Goal: Task Accomplishment & Management: Manage account settings

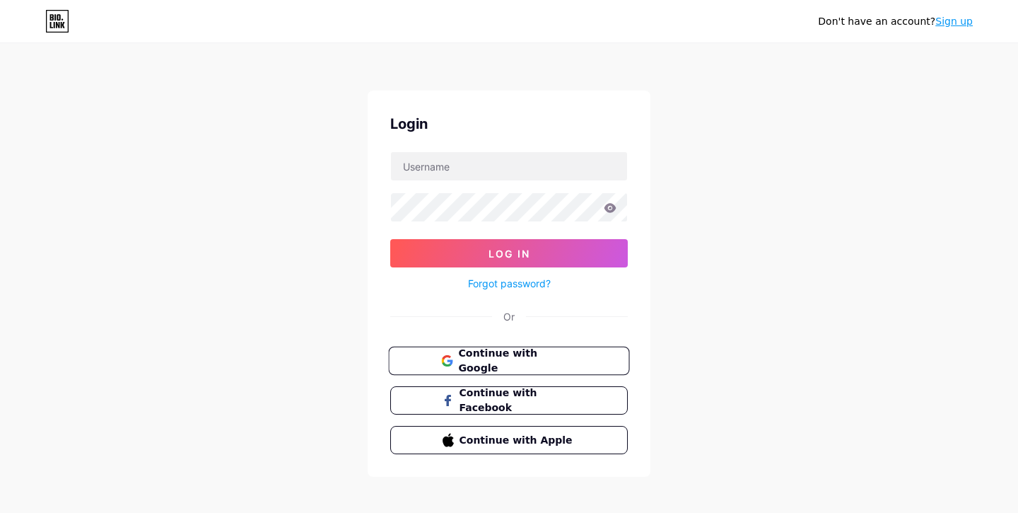
click at [554, 362] on span "Continue with Google" at bounding box center [517, 361] width 118 height 30
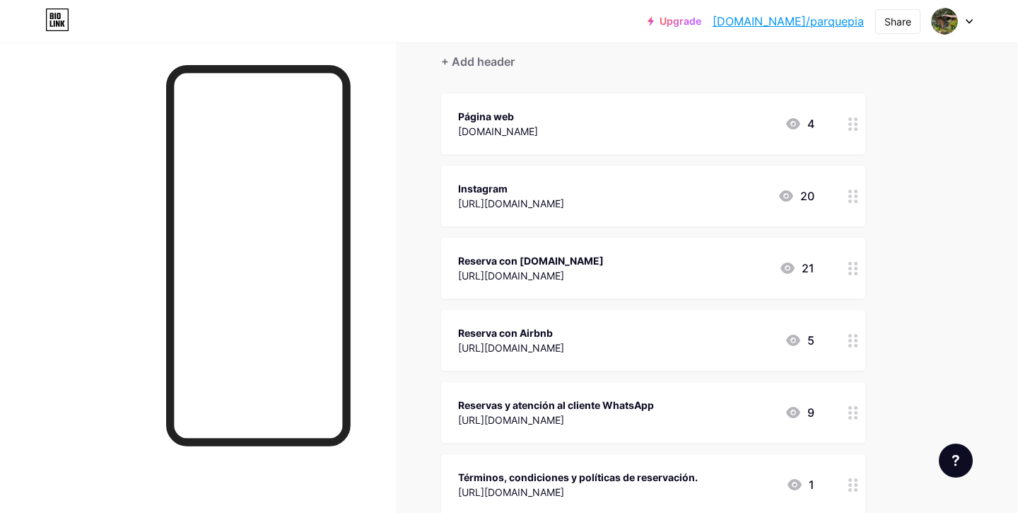
scroll to position [127, 0]
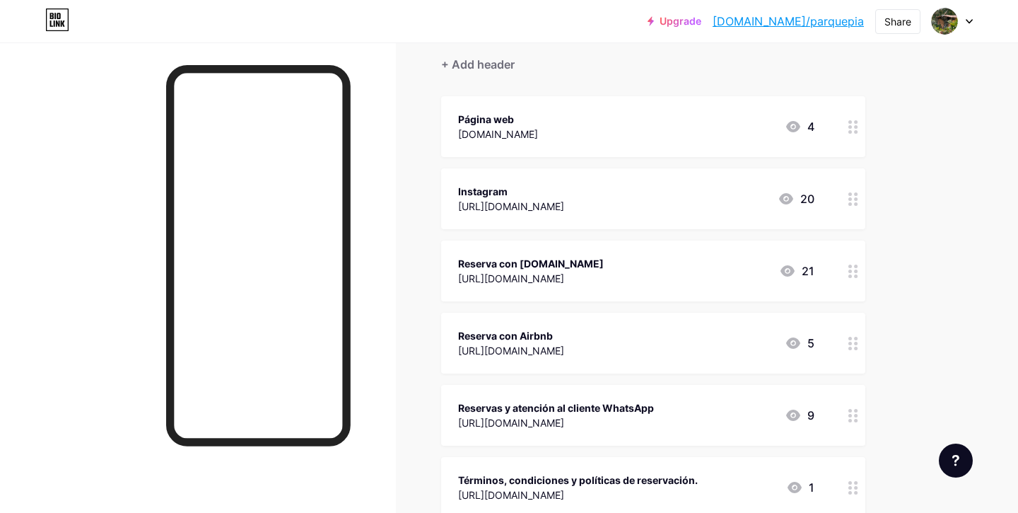
drag, startPoint x: 533, startPoint y: 416, endPoint x: 534, endPoint y: 276, distance: 140.7
click at [534, 276] on span "Página web [DOMAIN_NAME] 4 Instagram [URL][DOMAIN_NAME] 20 Reserva con [DOMAIN_…" at bounding box center [653, 306] width 424 height 421
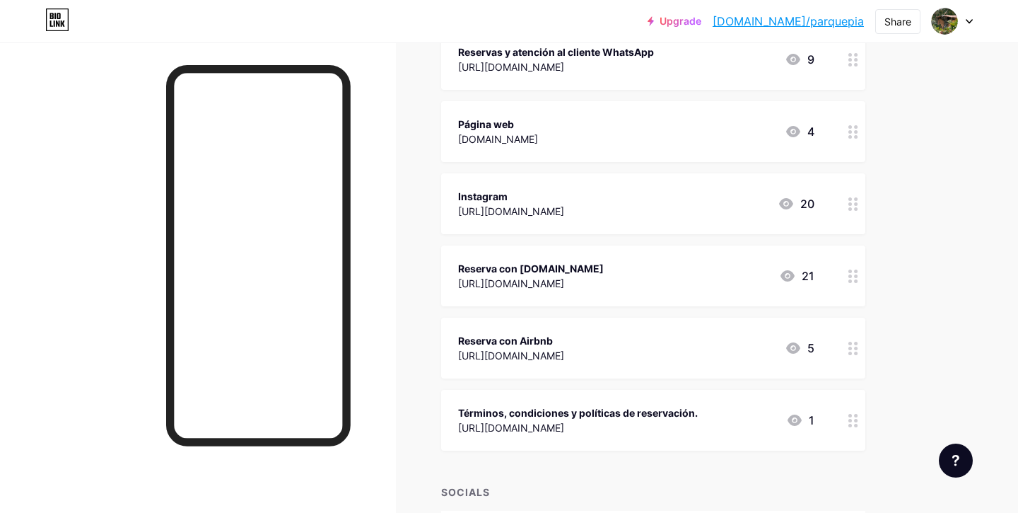
scroll to position [194, 0]
drag, startPoint x: 855, startPoint y: 271, endPoint x: 862, endPoint y: 0, distance: 270.9
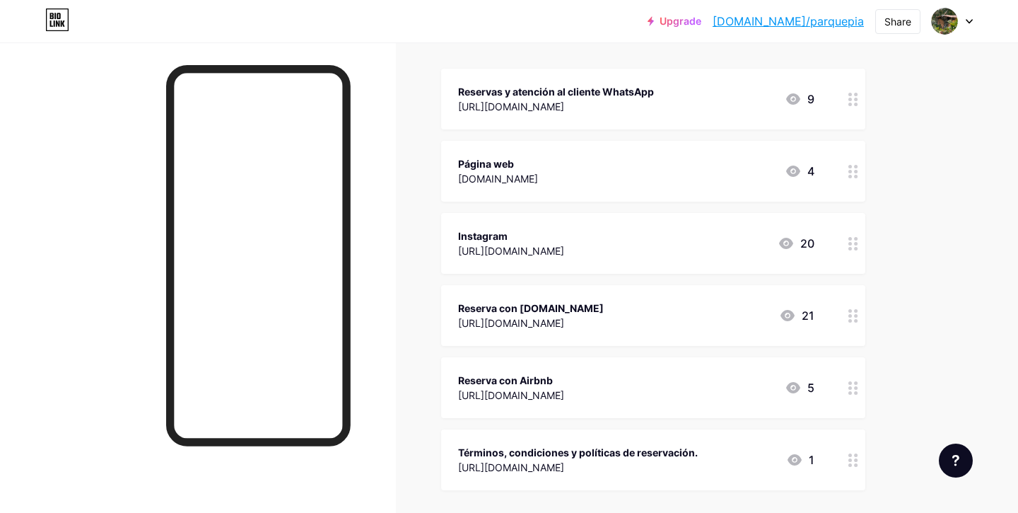
scroll to position [146, 0]
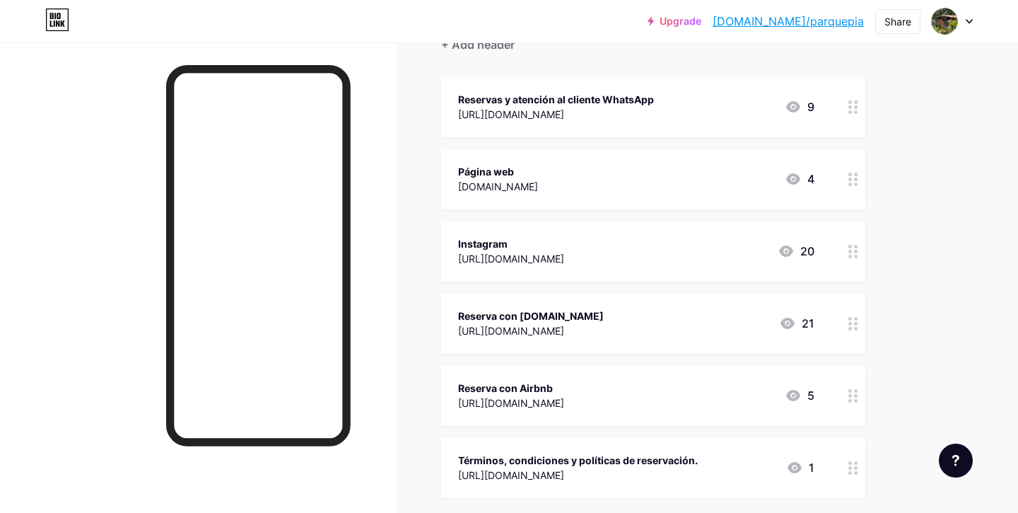
click at [650, 116] on div "[URL][DOMAIN_NAME]" at bounding box center [556, 114] width 196 height 15
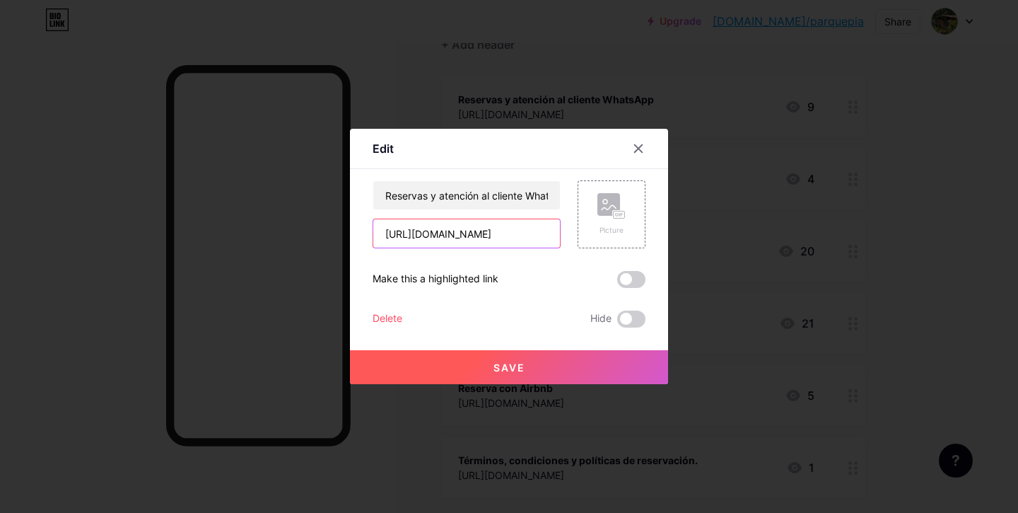
click at [503, 230] on input "[URL][DOMAIN_NAME]" at bounding box center [466, 233] width 187 height 28
drag, startPoint x: 503, startPoint y: 230, endPoint x: 636, endPoint y: 261, distance: 136.4
click at [636, 261] on div "Reservas y atención al cliente WhatsApp [URL][DOMAIN_NAME] Picture Make this a …" at bounding box center [509, 253] width 273 height 147
click at [484, 233] on input "[URL][DOMAIN_NAME]" at bounding box center [466, 233] width 187 height 28
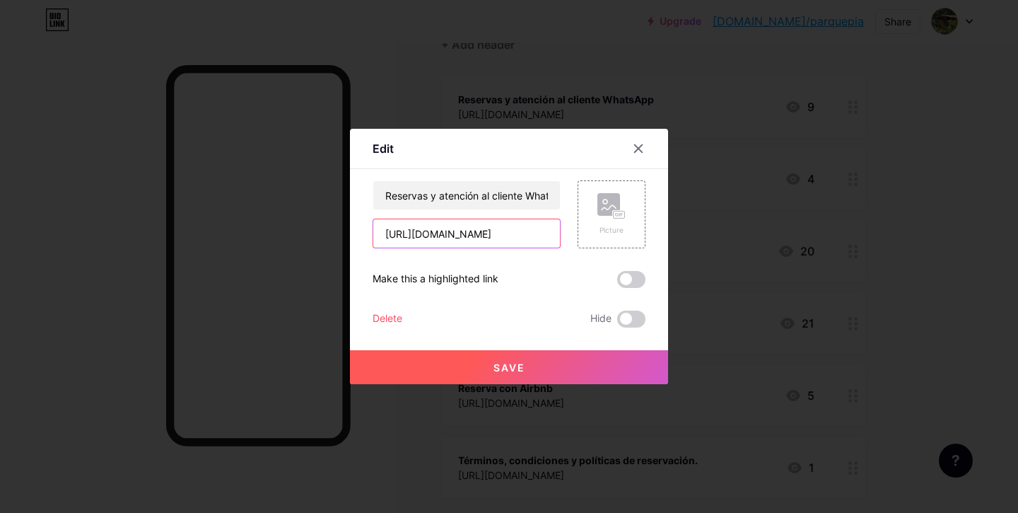
click at [481, 243] on input "[URL][DOMAIN_NAME]" at bounding box center [466, 233] width 187 height 28
click at [447, 231] on input "[URL][DOMAIN_NAME]" at bounding box center [466, 233] width 187 height 28
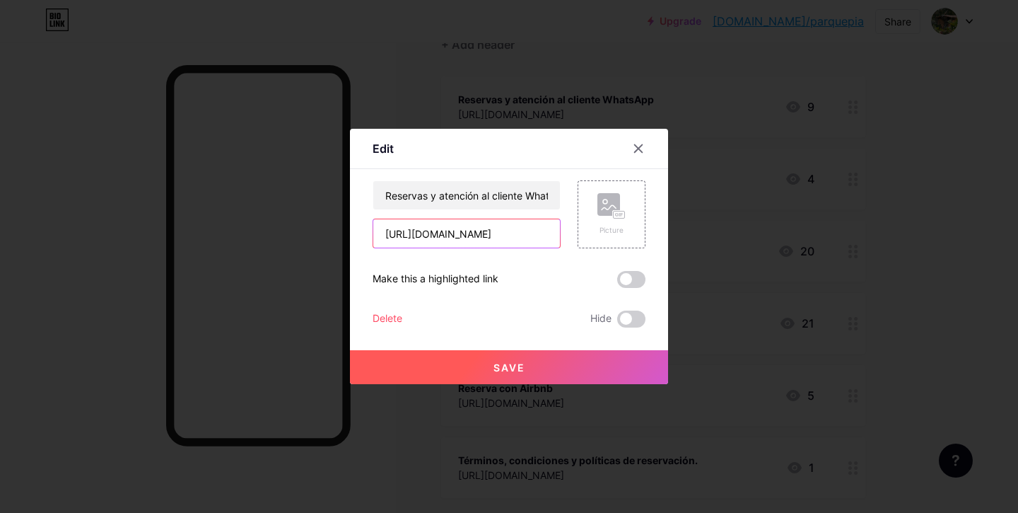
drag, startPoint x: 447, startPoint y: 231, endPoint x: 353, endPoint y: 234, distance: 94.1
click at [353, 234] on div "Edit Content YouTube Play YouTube video without leaving your page. ADD Vimeo Pl…" at bounding box center [509, 256] width 318 height 255
click at [439, 230] on input "[URL][DOMAIN_NAME]" at bounding box center [466, 233] width 187 height 28
click at [503, 233] on input "[URL][DOMAIN_NAME]" at bounding box center [466, 233] width 187 height 28
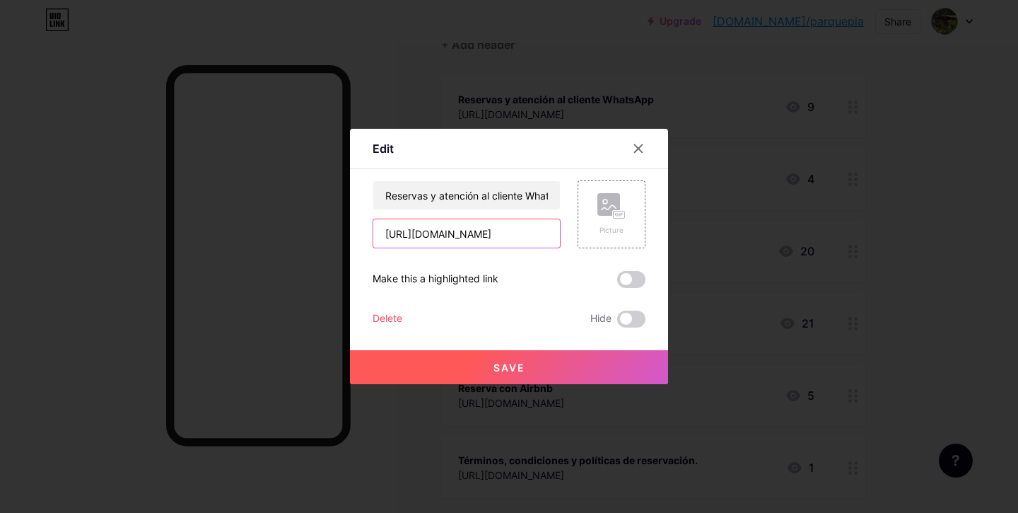
click at [503, 233] on input "[URL][DOMAIN_NAME]" at bounding box center [466, 233] width 187 height 28
paste input "link/mc500k"
type input "[URL][DOMAIN_NAME]"
click at [552, 366] on button "Save" at bounding box center [509, 367] width 318 height 34
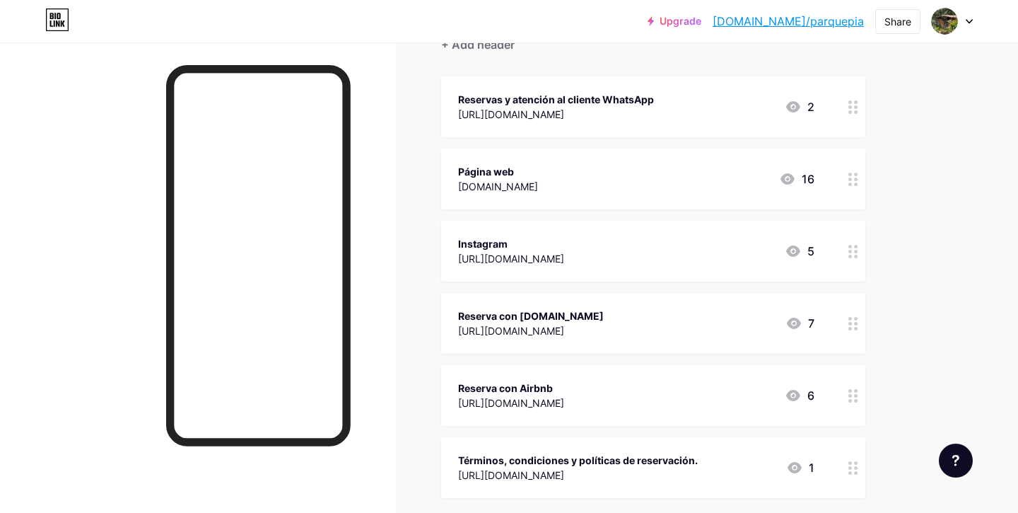
click at [664, 105] on div "Reservas y atención al cliente WhatsApp [URL][DOMAIN_NAME] 2" at bounding box center [636, 106] width 356 height 33
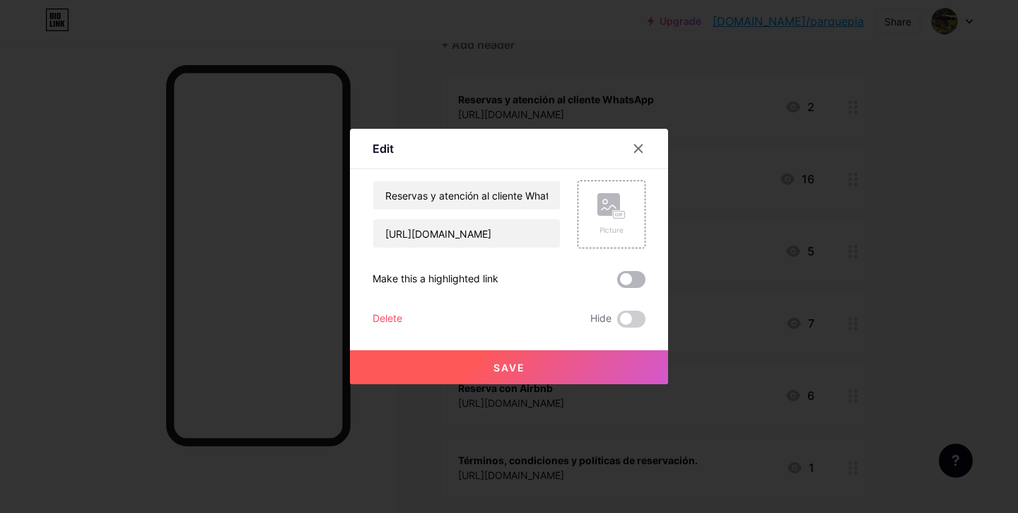
click at [631, 282] on span at bounding box center [631, 279] width 28 height 17
click at [617, 283] on input "checkbox" at bounding box center [617, 283] width 0 height 0
click at [635, 322] on span at bounding box center [631, 318] width 28 height 17
click at [617, 322] on input "checkbox" at bounding box center [617, 322] width 0 height 0
click at [580, 364] on button "Save" at bounding box center [509, 367] width 318 height 34
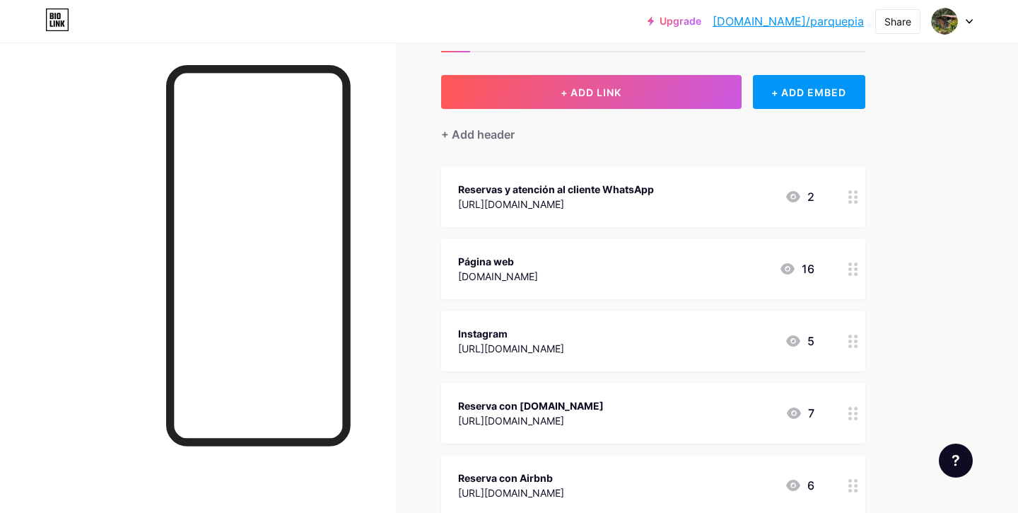
scroll to position [48, 0]
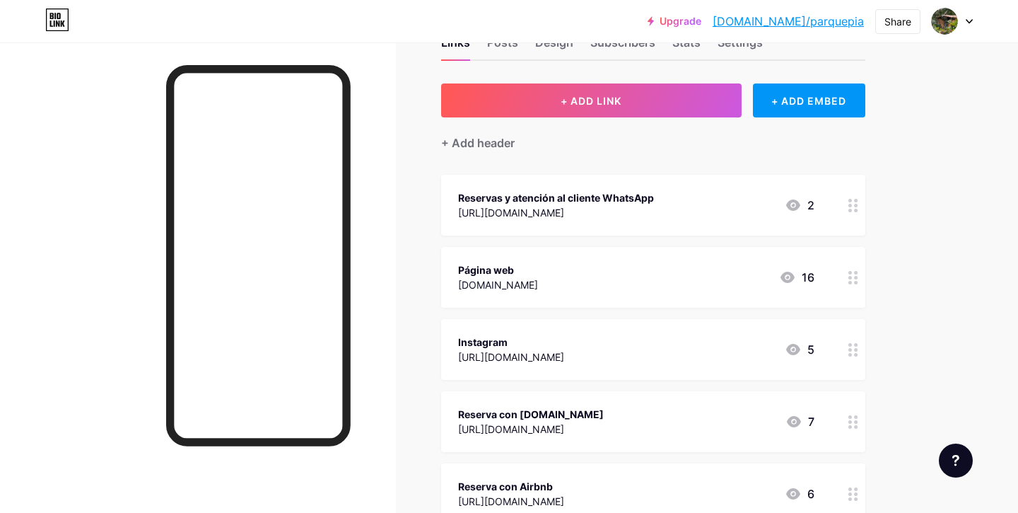
click at [699, 203] on div "Reservas y atención al cliente WhatsApp [URL][DOMAIN_NAME] 2" at bounding box center [636, 205] width 356 height 33
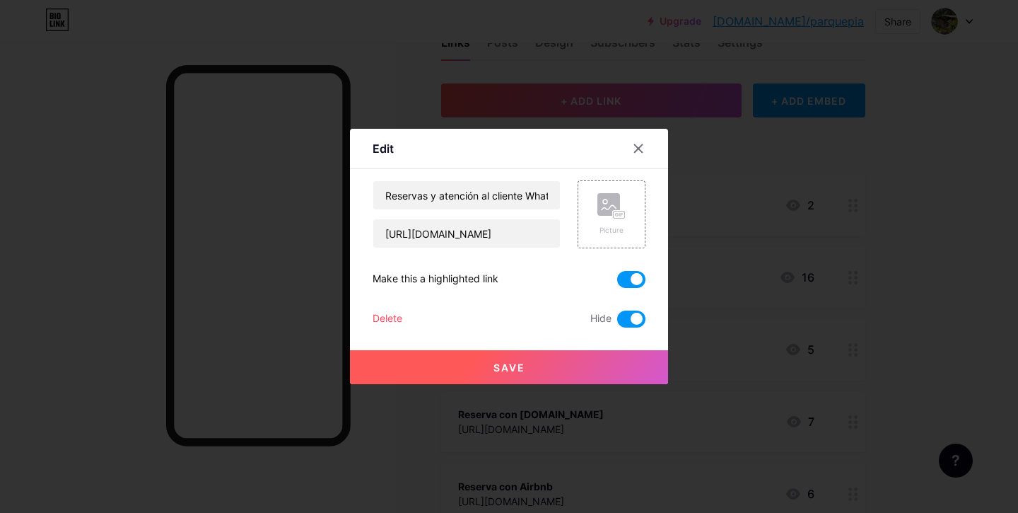
click at [633, 276] on span at bounding box center [631, 279] width 28 height 17
click at [617, 283] on input "checkbox" at bounding box center [617, 283] width 0 height 0
click at [633, 318] on span at bounding box center [631, 318] width 28 height 17
click at [617, 322] on input "checkbox" at bounding box center [617, 322] width 0 height 0
click at [581, 368] on button "Save" at bounding box center [509, 367] width 318 height 34
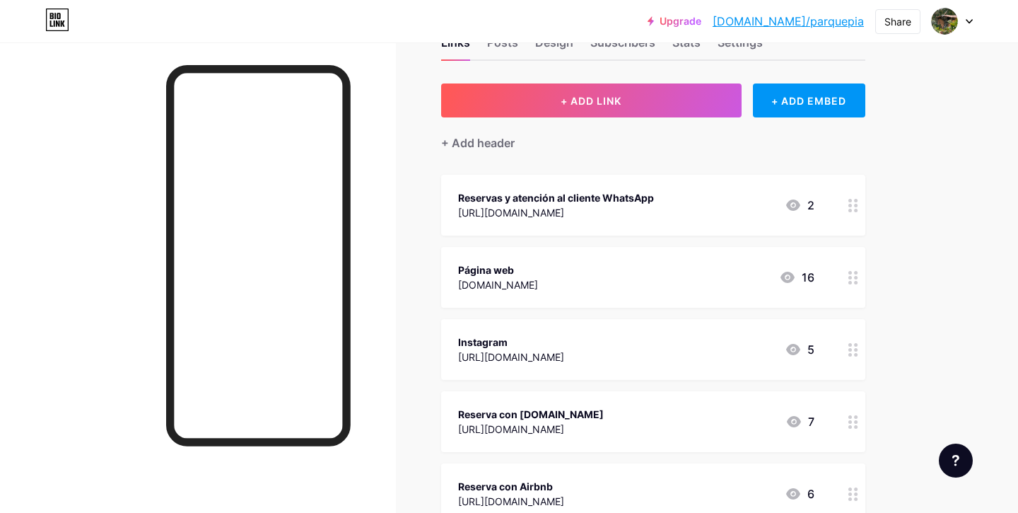
click at [848, 200] on icon at bounding box center [853, 205] width 10 height 13
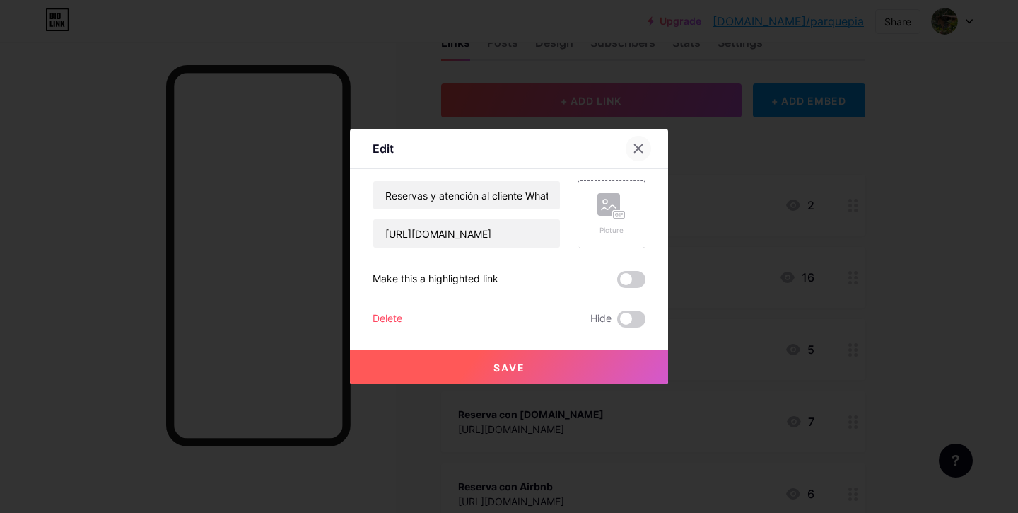
click at [641, 148] on icon at bounding box center [638, 148] width 11 height 11
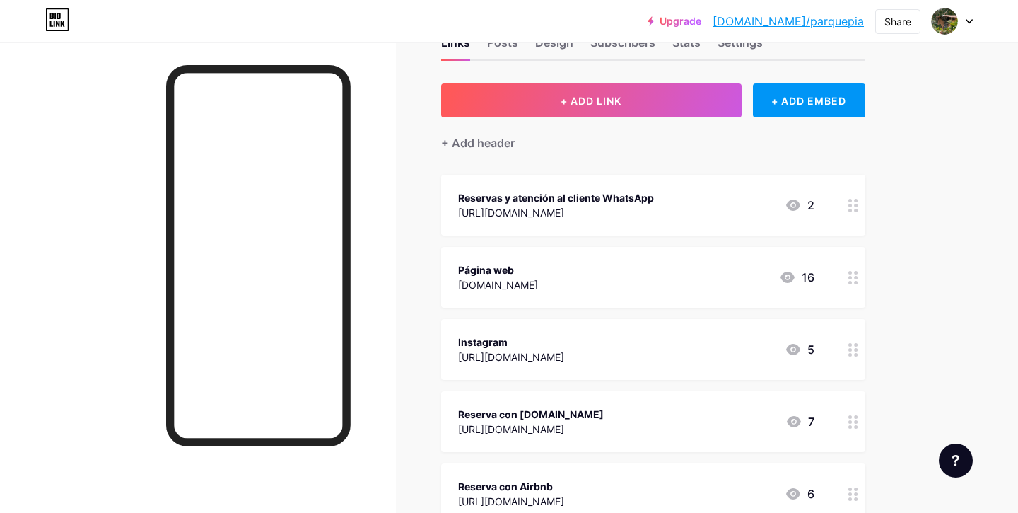
scroll to position [0, 0]
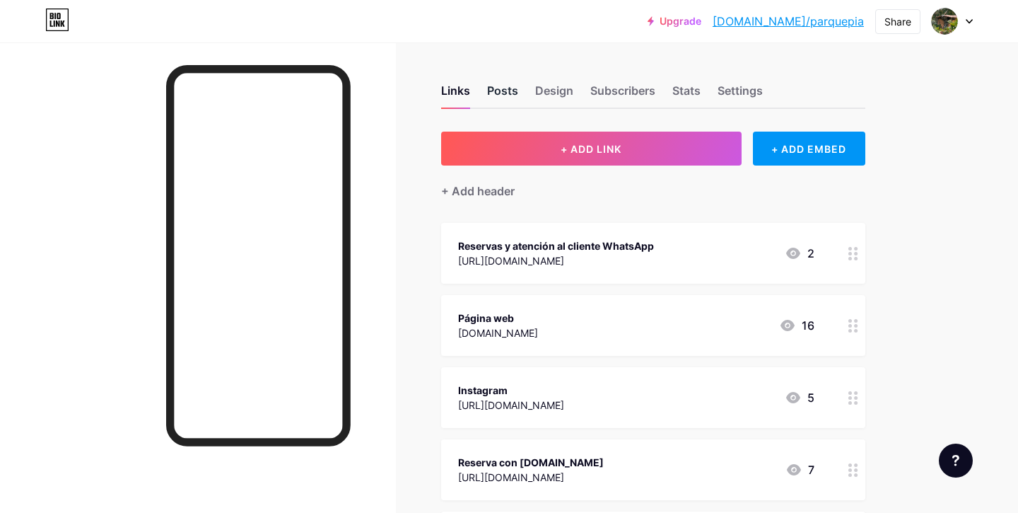
click at [511, 95] on div "Posts" at bounding box center [502, 94] width 31 height 25
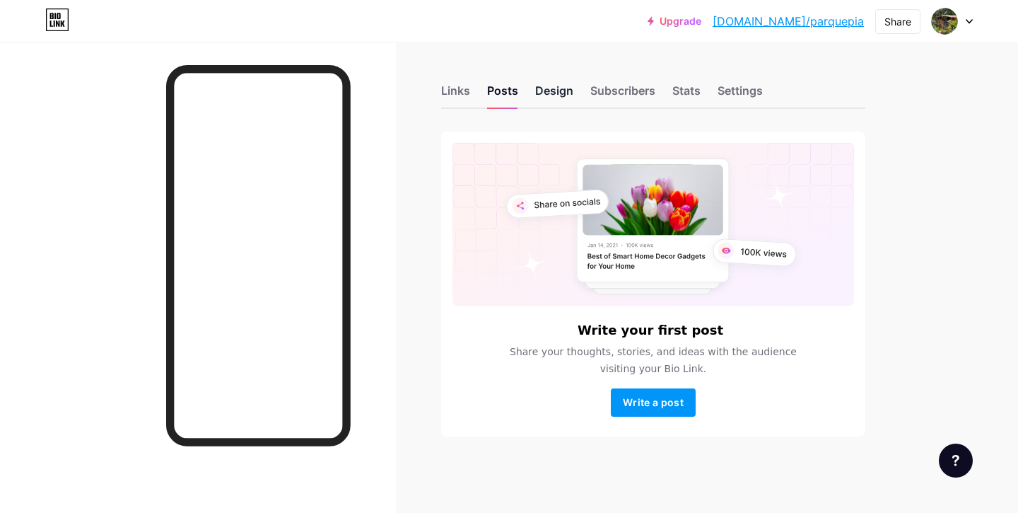
click at [561, 92] on div "Design" at bounding box center [554, 94] width 38 height 25
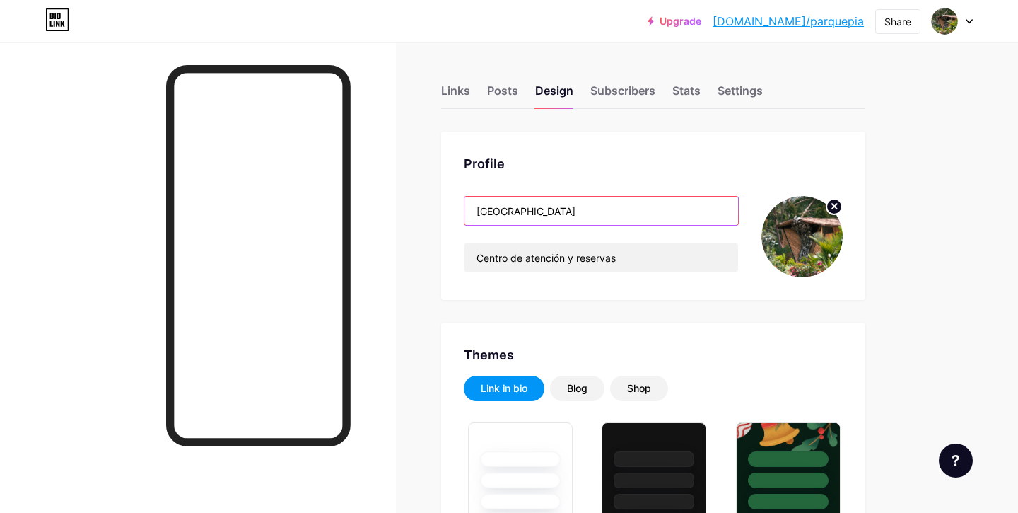
click at [673, 211] on input "[GEOGRAPHIC_DATA]" at bounding box center [602, 211] width 274 height 28
drag, startPoint x: 673, startPoint y: 211, endPoint x: 613, endPoint y: 215, distance: 60.2
click at [613, 215] on input "[GEOGRAPHIC_DATA]" at bounding box center [602, 211] width 274 height 28
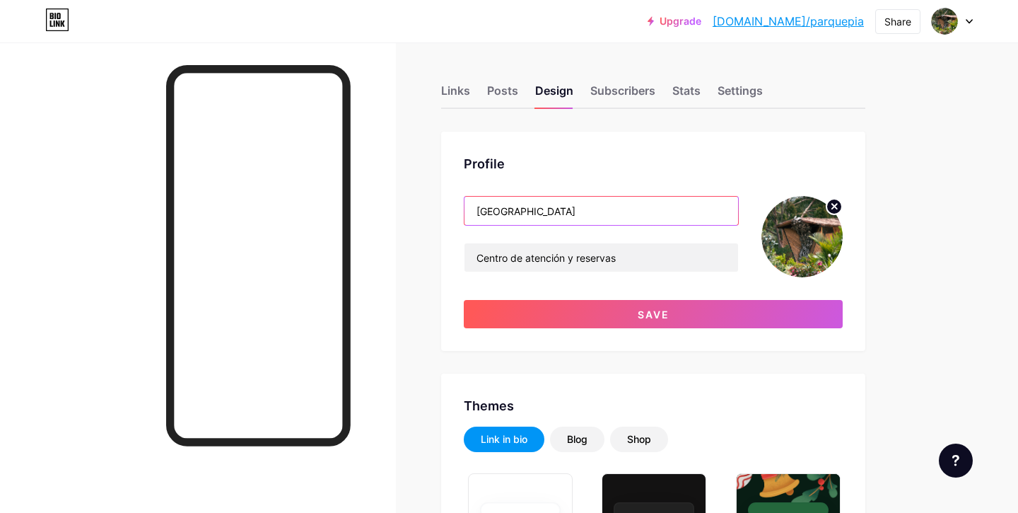
type input "[GEOGRAPHIC_DATA]"
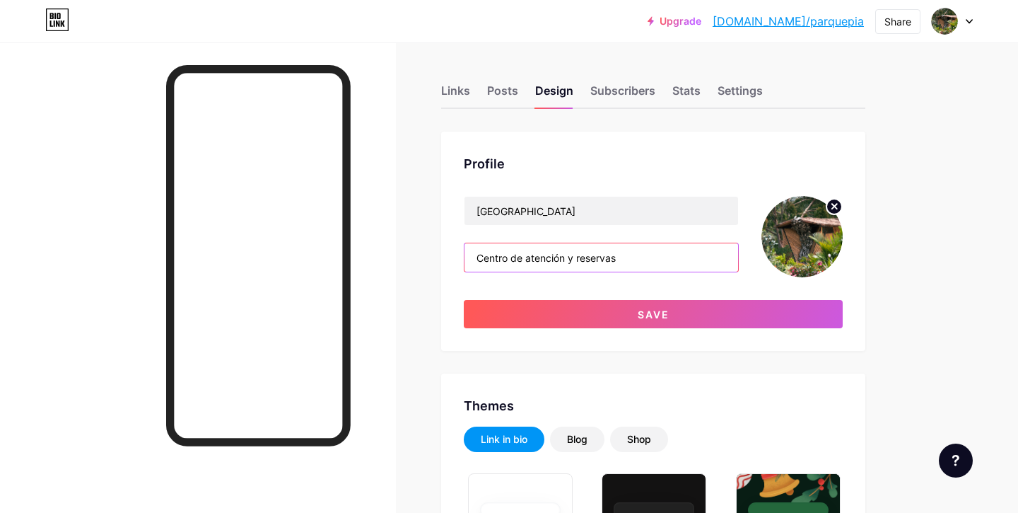
click at [691, 262] on input "Centro de atención y reservas" at bounding box center [602, 257] width 274 height 28
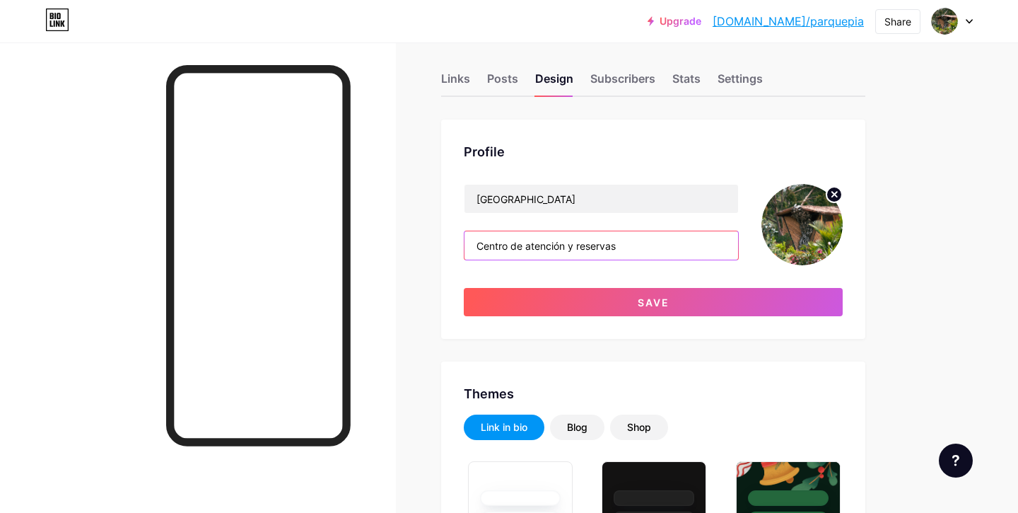
drag, startPoint x: 568, startPoint y: 247, endPoint x: 525, endPoint y: 247, distance: 42.4
click at [525, 247] on input "Centro de atención y reservas" at bounding box center [602, 245] width 274 height 28
click at [531, 247] on input "Centro de y reservas" at bounding box center [602, 245] width 274 height 28
click at [584, 251] on input "Centro de reservas" at bounding box center [602, 245] width 274 height 28
type input "Centro de reservas y atención"
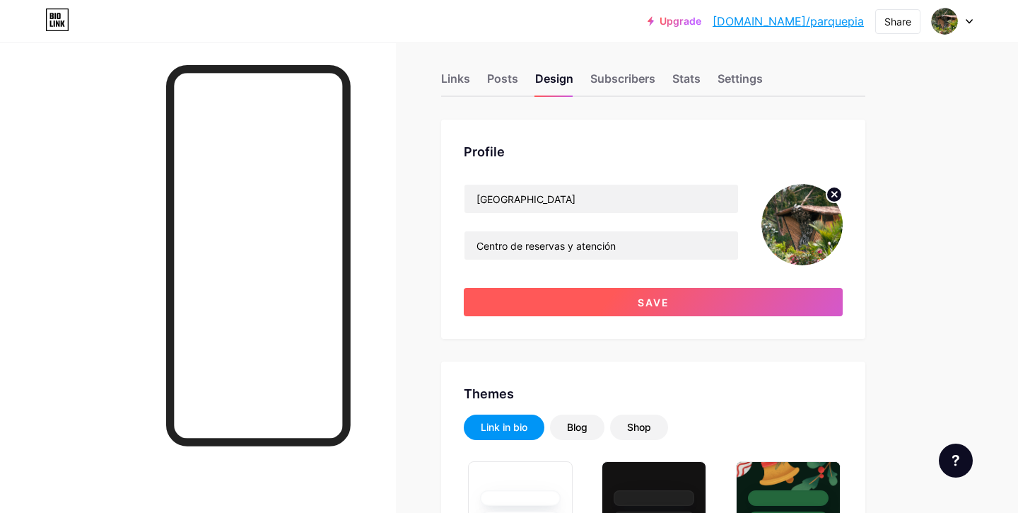
click at [648, 300] on span "Save" at bounding box center [654, 302] width 32 height 12
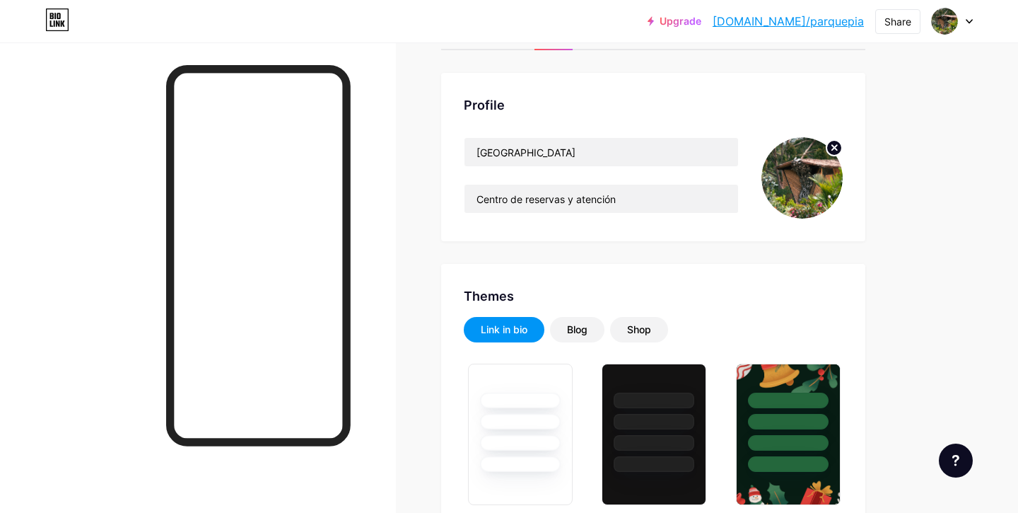
scroll to position [52, 0]
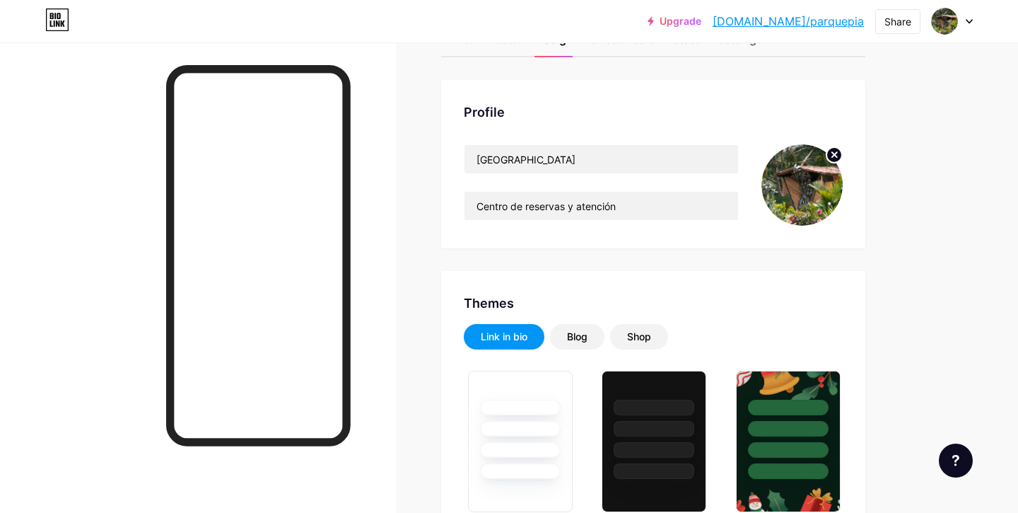
click at [801, 189] on img at bounding box center [801, 184] width 81 height 81
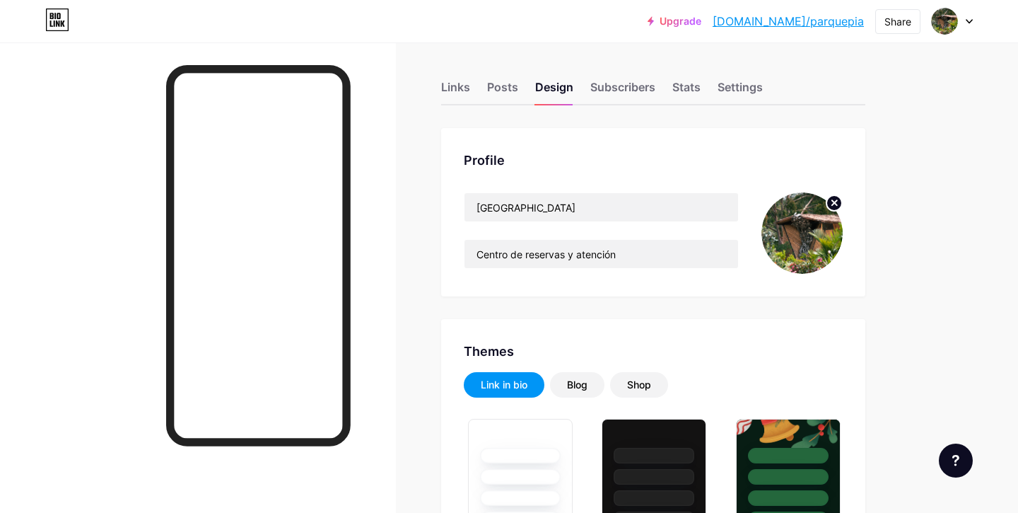
scroll to position [0, 0]
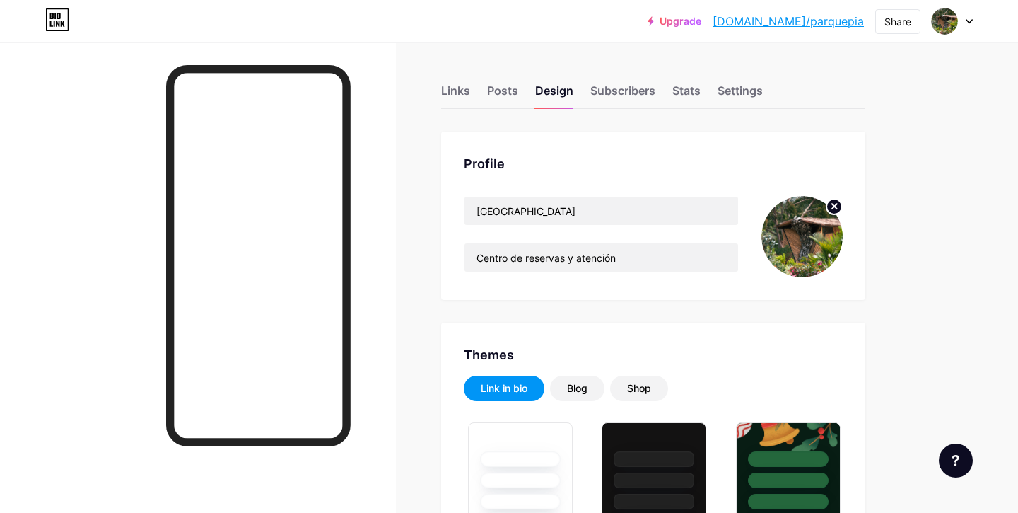
click at [824, 216] on img at bounding box center [801, 236] width 81 height 81
click at [839, 207] on circle at bounding box center [835, 207] width 16 height 16
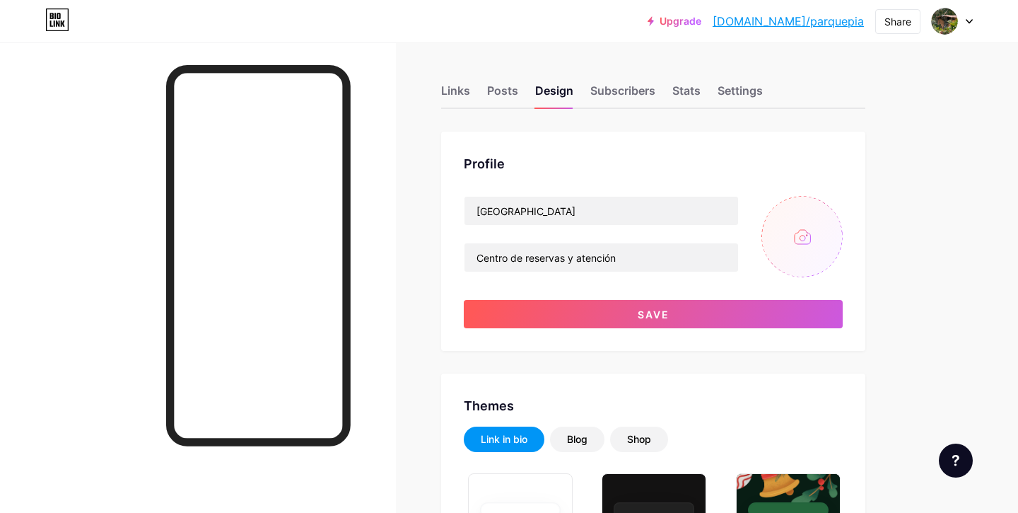
click at [799, 241] on input "file" at bounding box center [801, 236] width 81 height 81
click at [804, 230] on input "file" at bounding box center [801, 236] width 81 height 81
type input "C:\fakepath\LOGO-PIA-HORIZONTAL_01.png"
click at [808, 240] on img at bounding box center [801, 236] width 81 height 81
click at [836, 206] on icon at bounding box center [834, 206] width 5 height 5
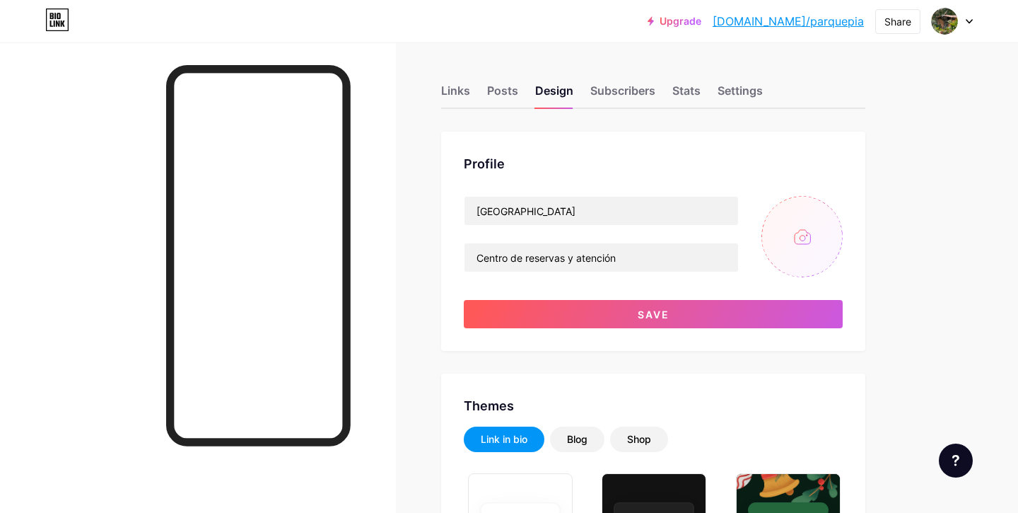
click at [825, 240] on input "file" at bounding box center [801, 236] width 81 height 81
type input "C:\fakepath\logo_Parque-Internacion-de-Arte---Pia_1080x1080.jpg"
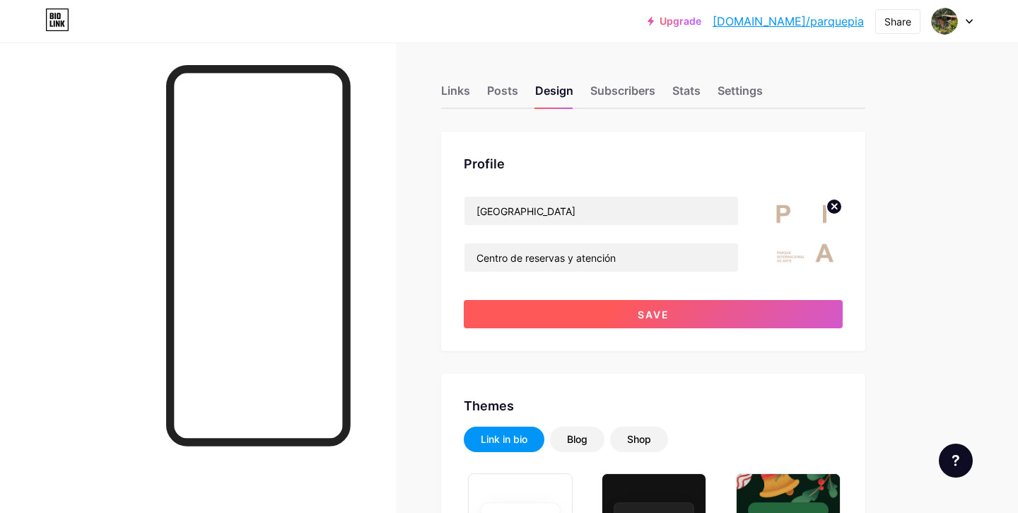
click at [653, 318] on span "Save" at bounding box center [654, 314] width 32 height 12
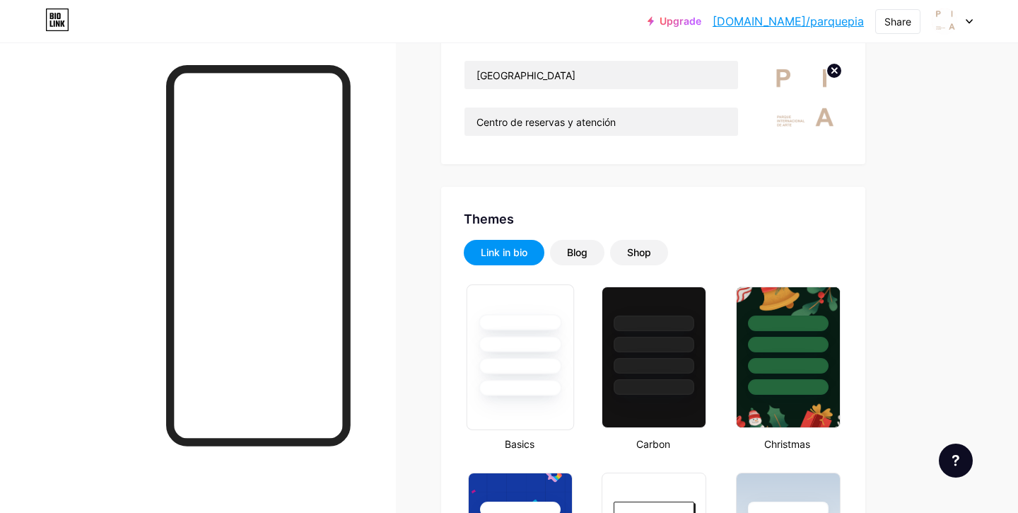
scroll to position [138, 0]
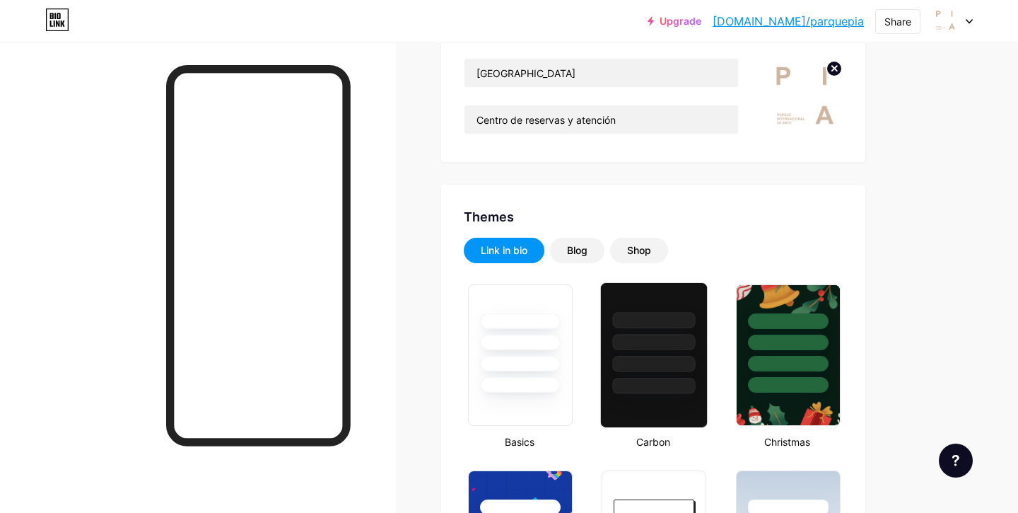
click at [633, 361] on div at bounding box center [654, 364] width 83 height 16
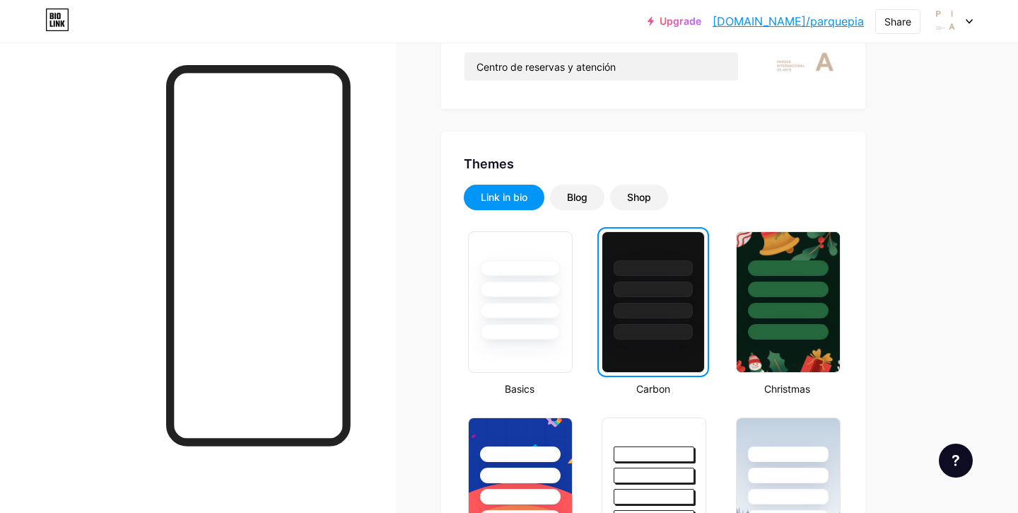
scroll to position [192, 0]
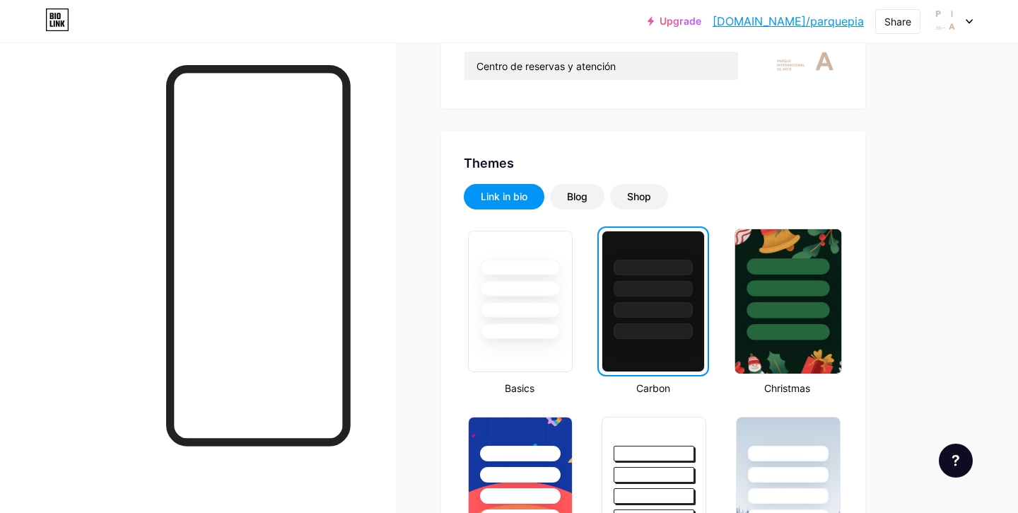
click at [751, 338] on div at bounding box center [788, 284] width 106 height 111
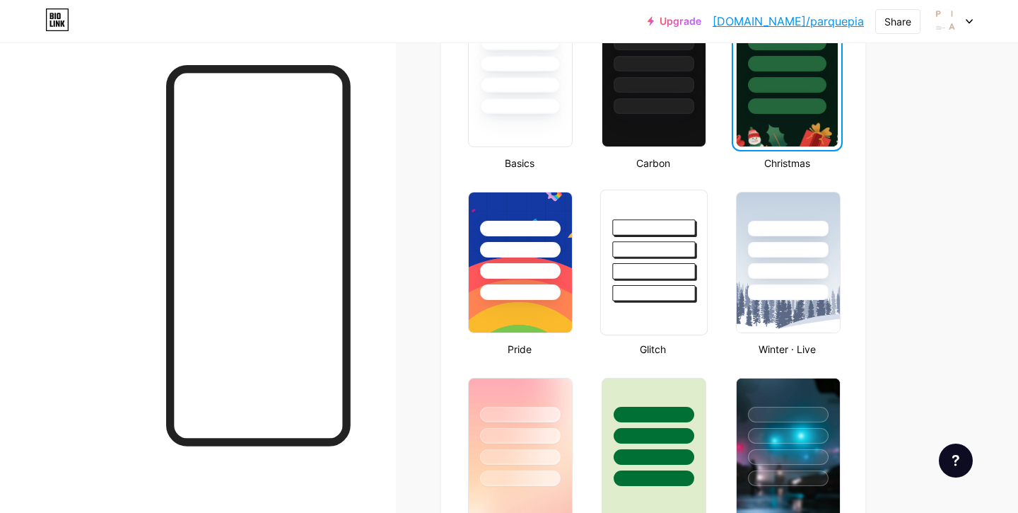
scroll to position [430, 0]
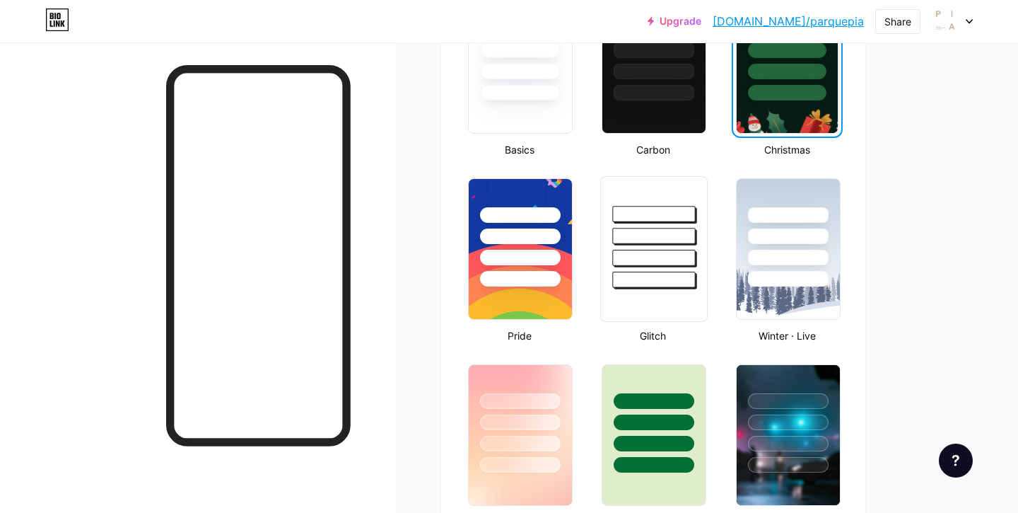
click at [653, 304] on div at bounding box center [653, 249] width 107 height 146
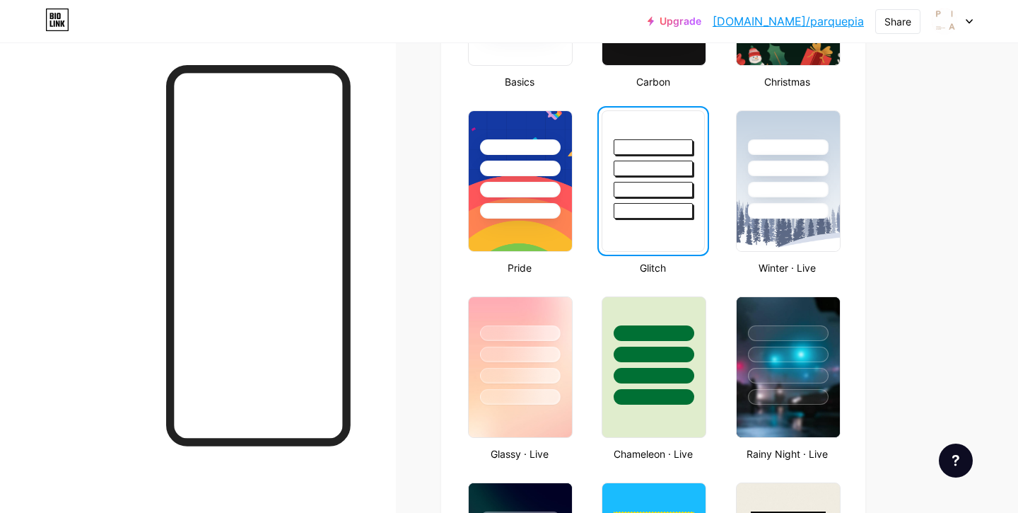
scroll to position [501, 0]
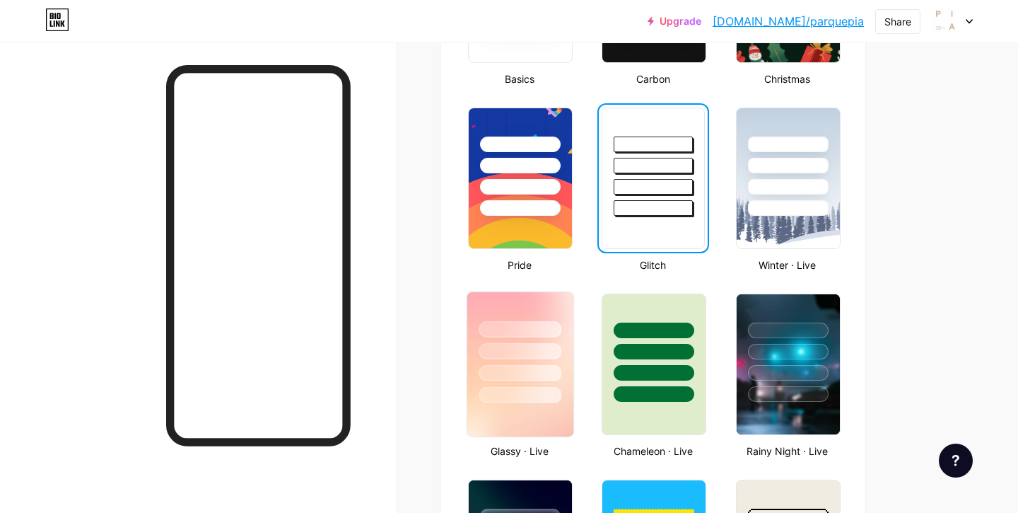
click at [527, 368] on div at bounding box center [520, 373] width 83 height 16
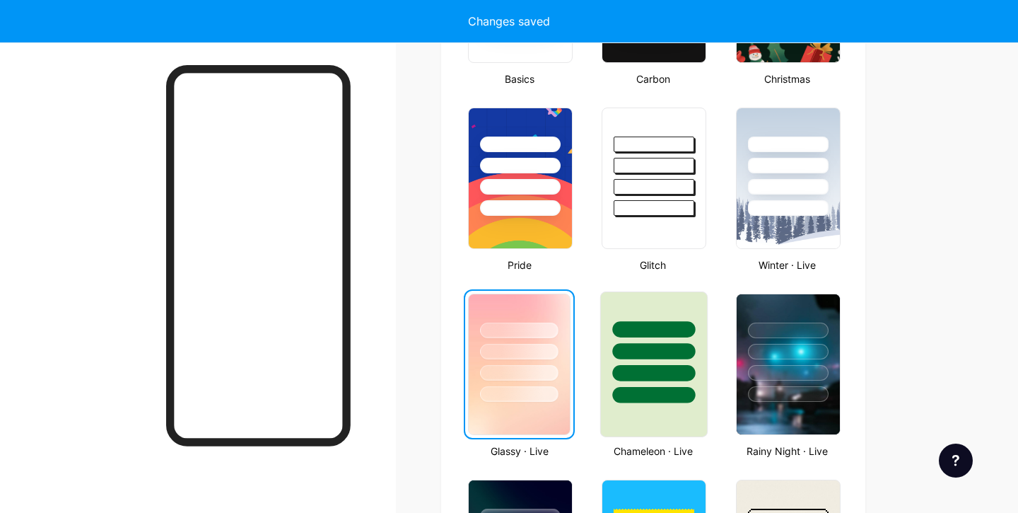
click at [650, 419] on div at bounding box center [653, 364] width 107 height 146
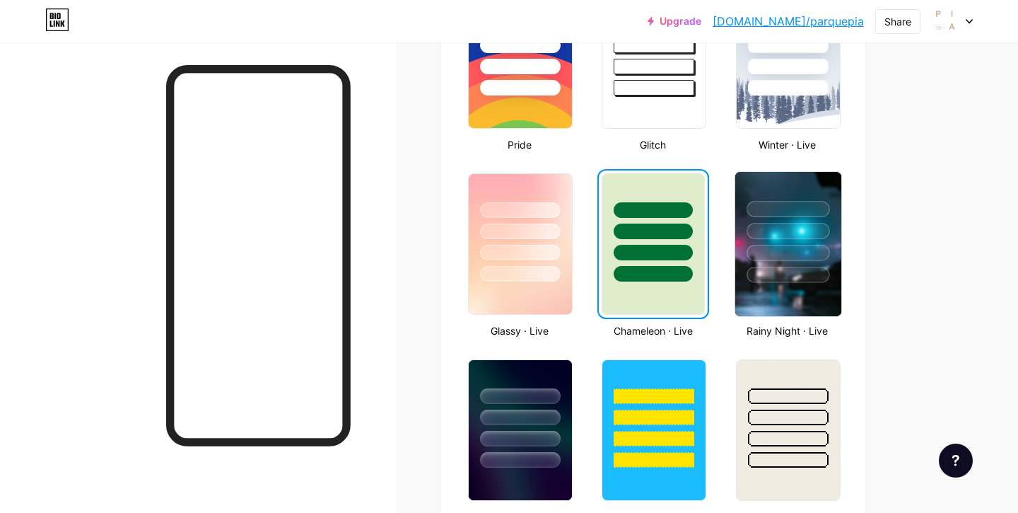
scroll to position [626, 0]
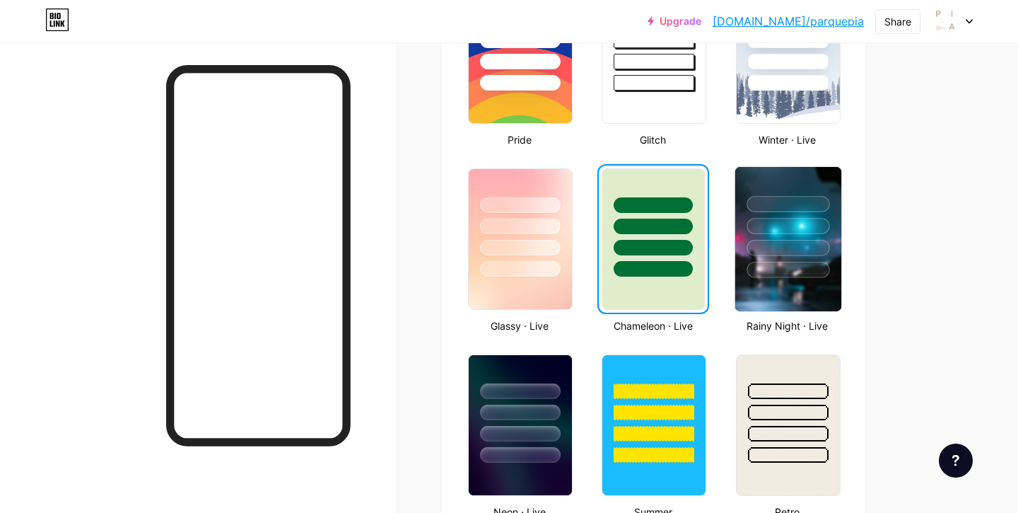
click at [779, 270] on div at bounding box center [788, 270] width 83 height 16
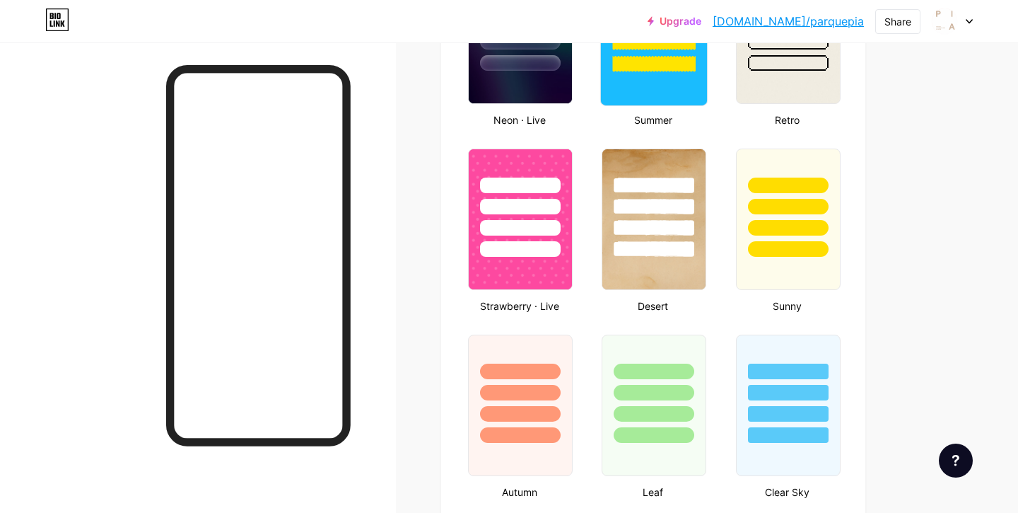
scroll to position [1113, 0]
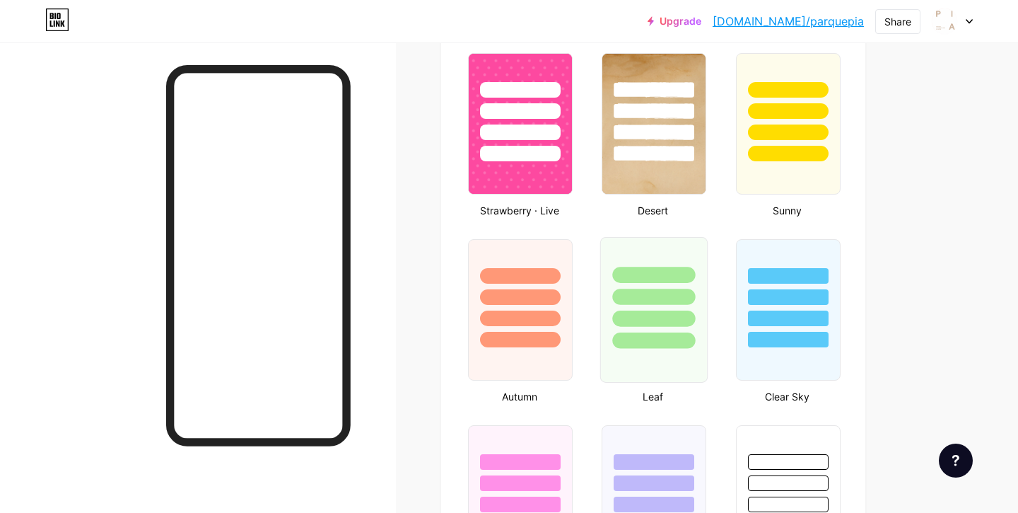
click at [672, 338] on div at bounding box center [654, 340] width 83 height 16
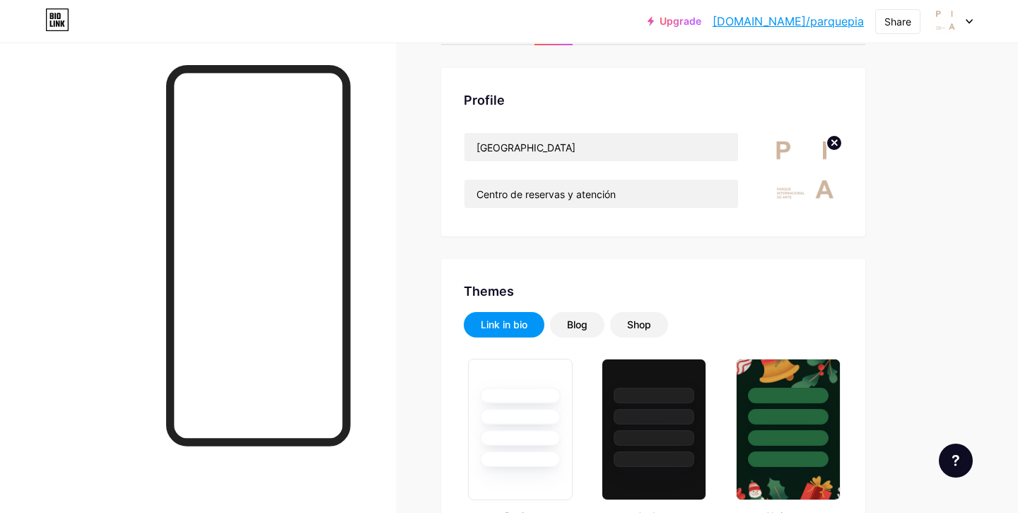
scroll to position [86, 0]
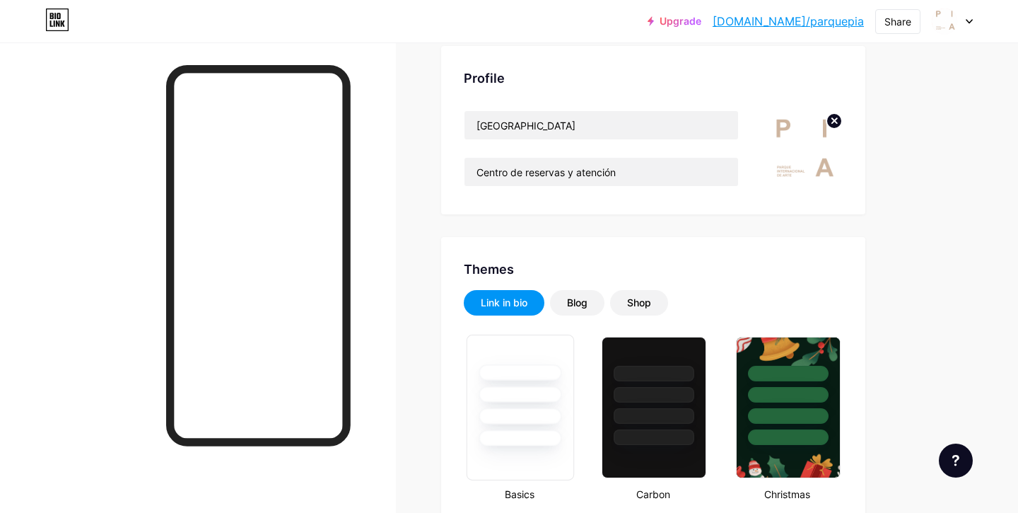
click at [522, 399] on div at bounding box center [520, 394] width 83 height 16
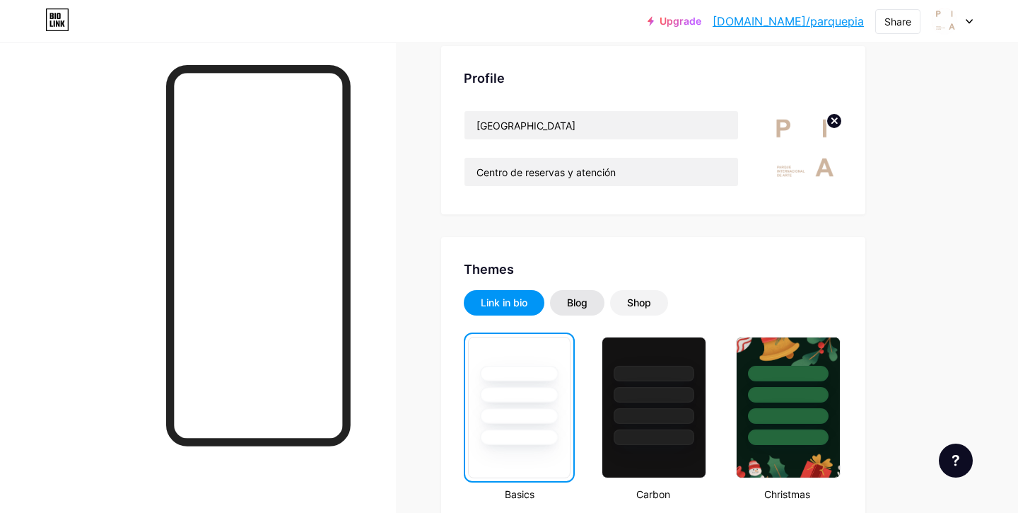
click at [580, 306] on div "Blog" at bounding box center [577, 303] width 21 height 14
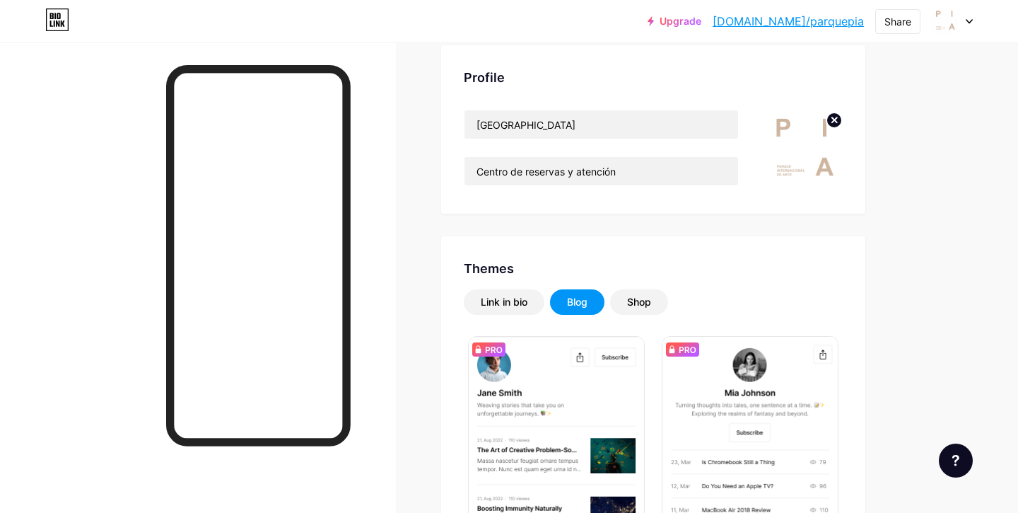
scroll to position [134, 0]
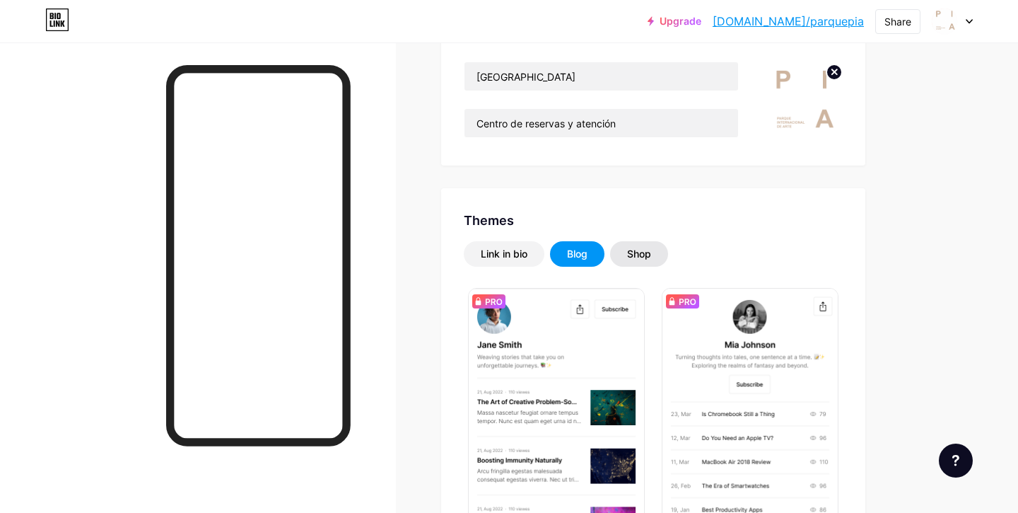
click at [641, 253] on div "Shop" at bounding box center [639, 254] width 24 height 14
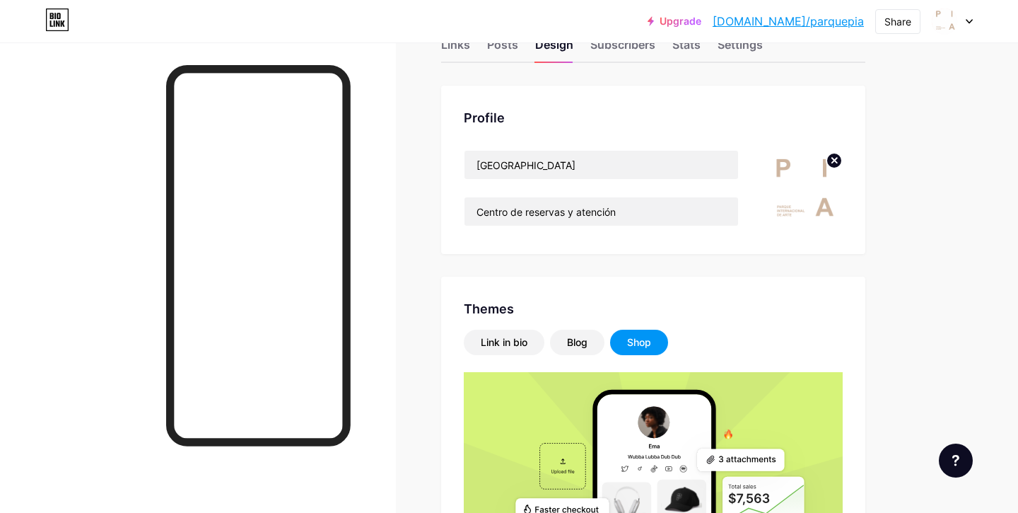
scroll to position [0, 0]
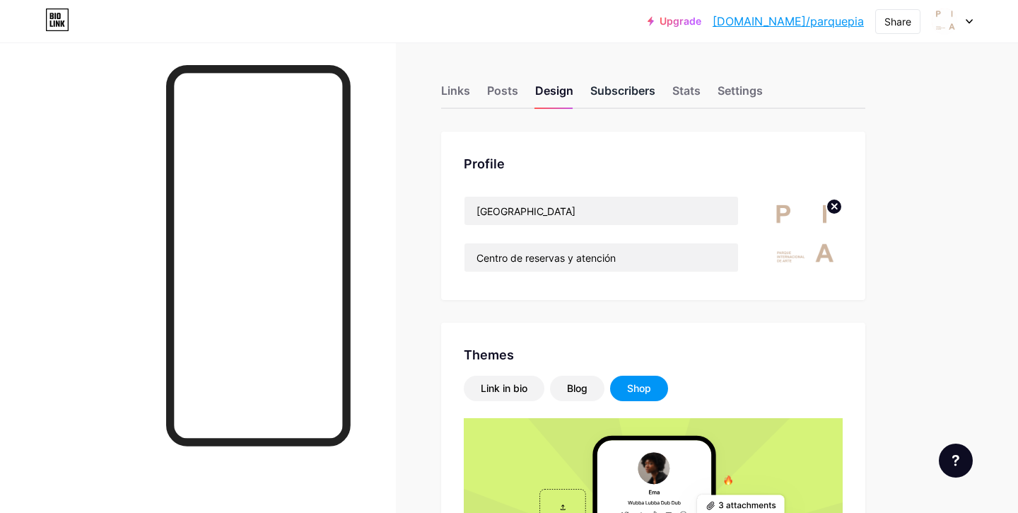
click at [617, 89] on div "Subscribers" at bounding box center [622, 94] width 65 height 25
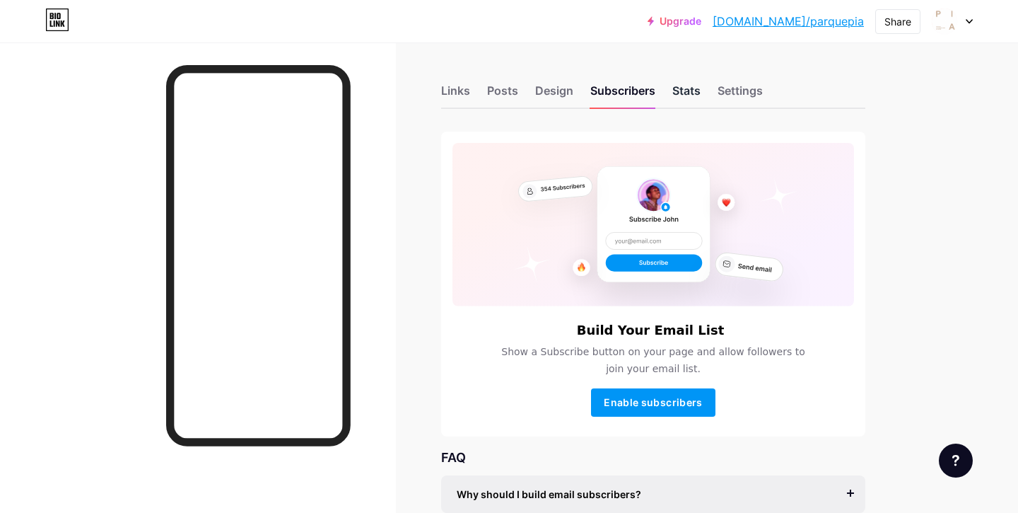
click at [686, 88] on div "Stats" at bounding box center [686, 94] width 28 height 25
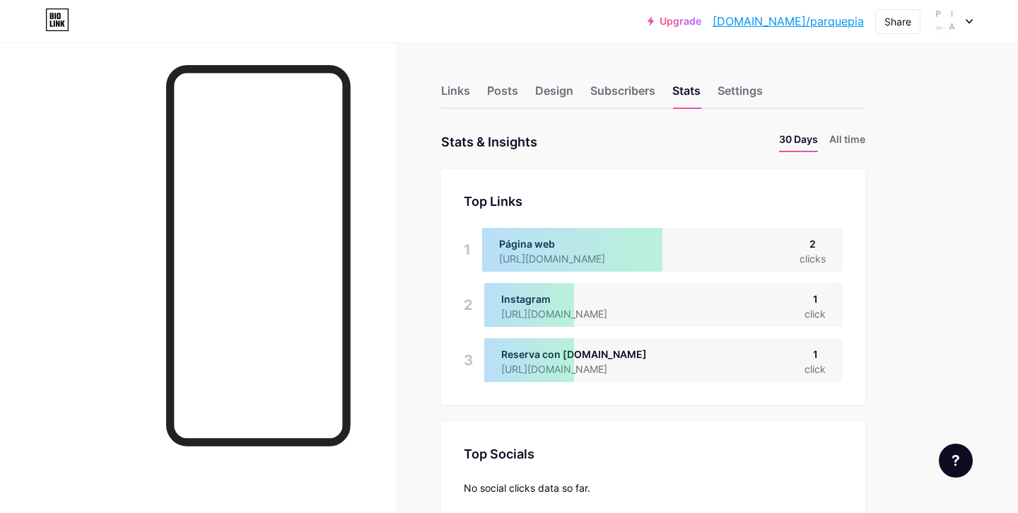
scroll to position [513, 1018]
click at [647, 358] on div "Reserva con [DOMAIN_NAME]" at bounding box center [574, 353] width 146 height 15
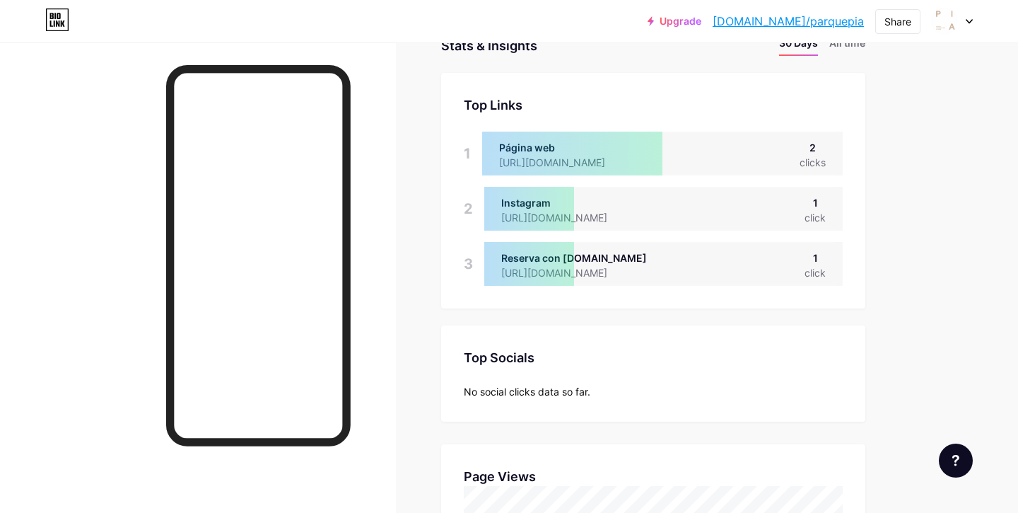
scroll to position [0, 0]
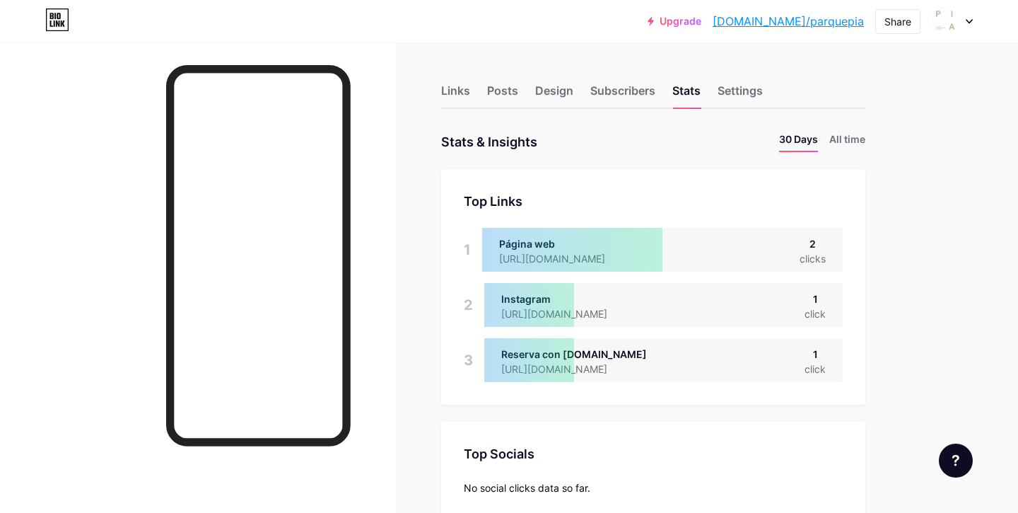
click at [620, 243] on div at bounding box center [572, 250] width 180 height 44
click at [733, 97] on div "Settings" at bounding box center [740, 94] width 45 height 25
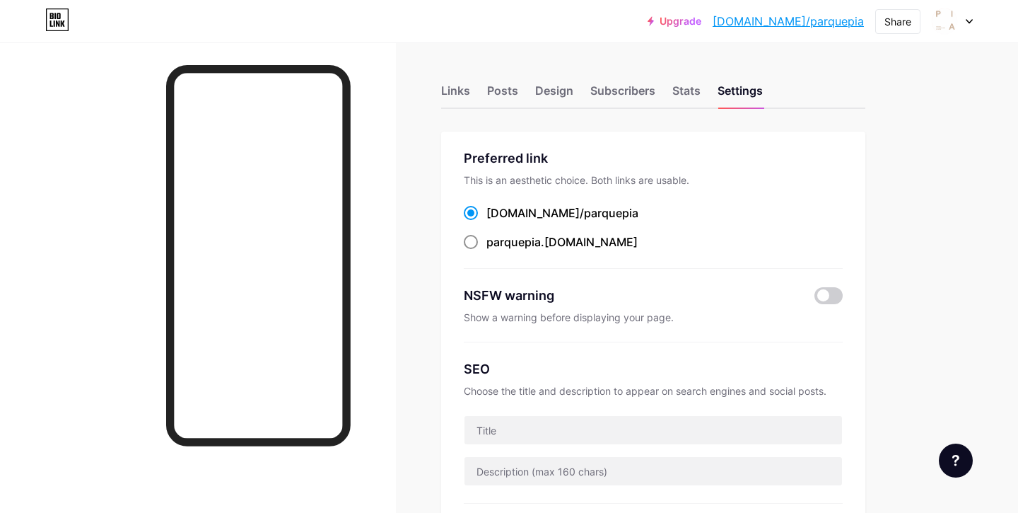
click at [473, 243] on span at bounding box center [471, 242] width 14 height 14
click at [486, 250] on input "parquepia .[DOMAIN_NAME]" at bounding box center [490, 254] width 9 height 9
radio input "true"
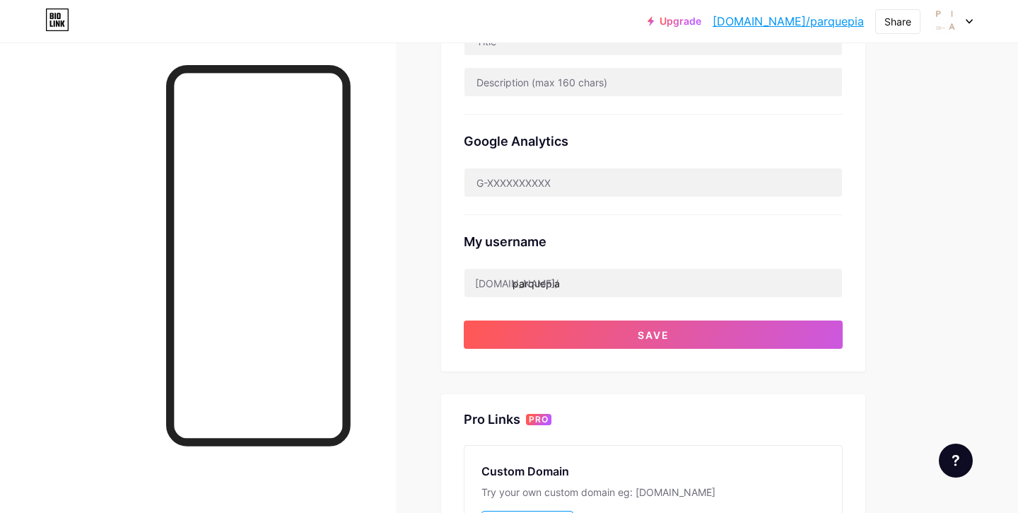
scroll to position [402, 0]
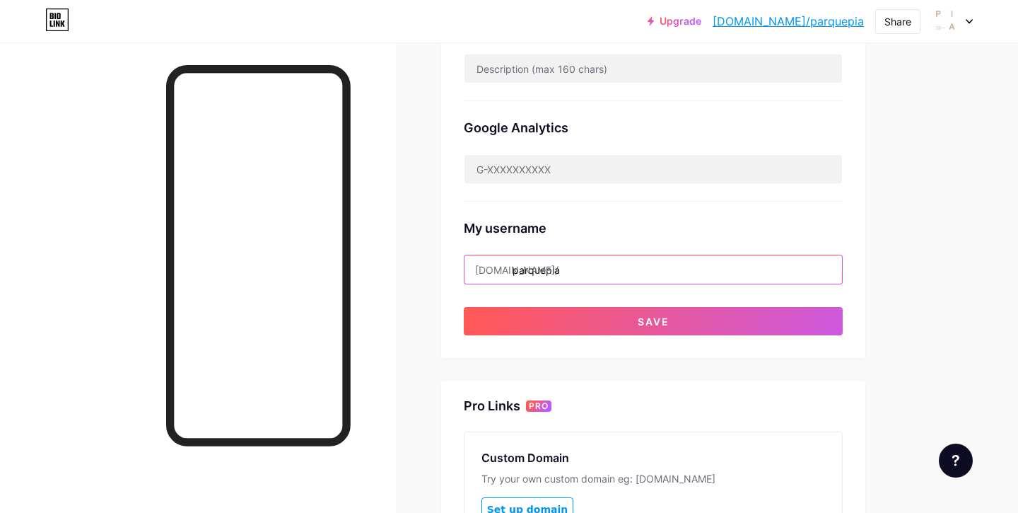
drag, startPoint x: 569, startPoint y: 269, endPoint x: 510, endPoint y: 267, distance: 58.7
click at [510, 267] on div "[DOMAIN_NAME]/ parquepia" at bounding box center [653, 270] width 379 height 30
click at [611, 264] on input "parquepia" at bounding box center [654, 269] width 378 height 28
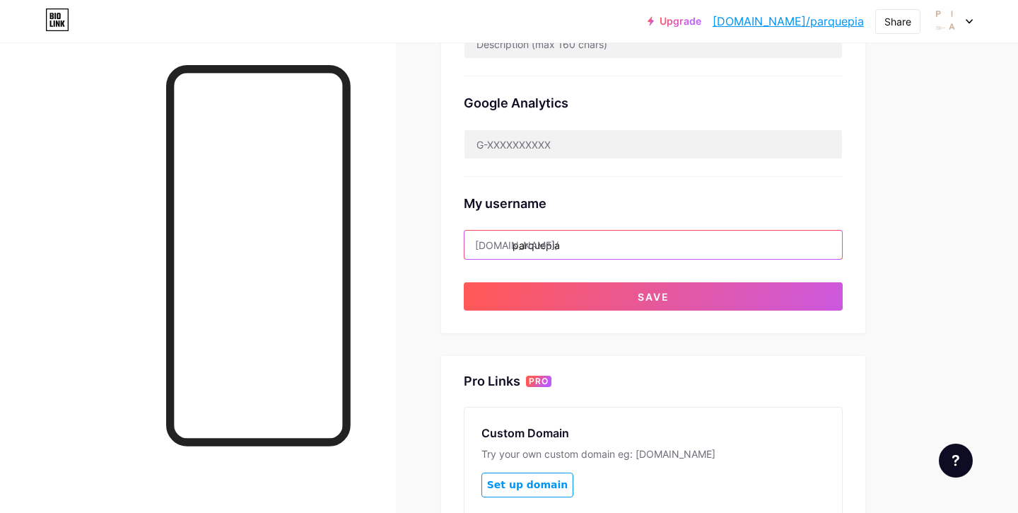
scroll to position [458, 0]
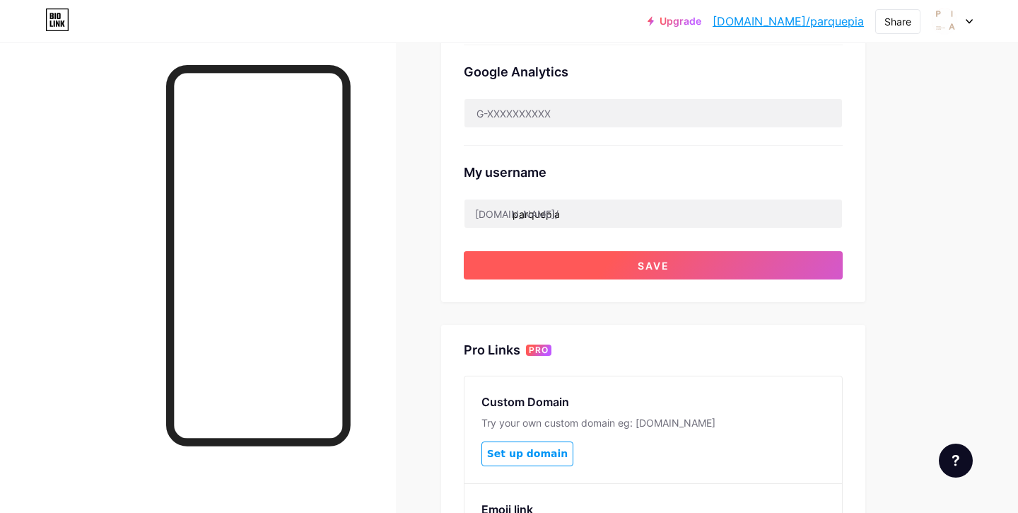
click at [614, 264] on button "Save" at bounding box center [653, 265] width 379 height 28
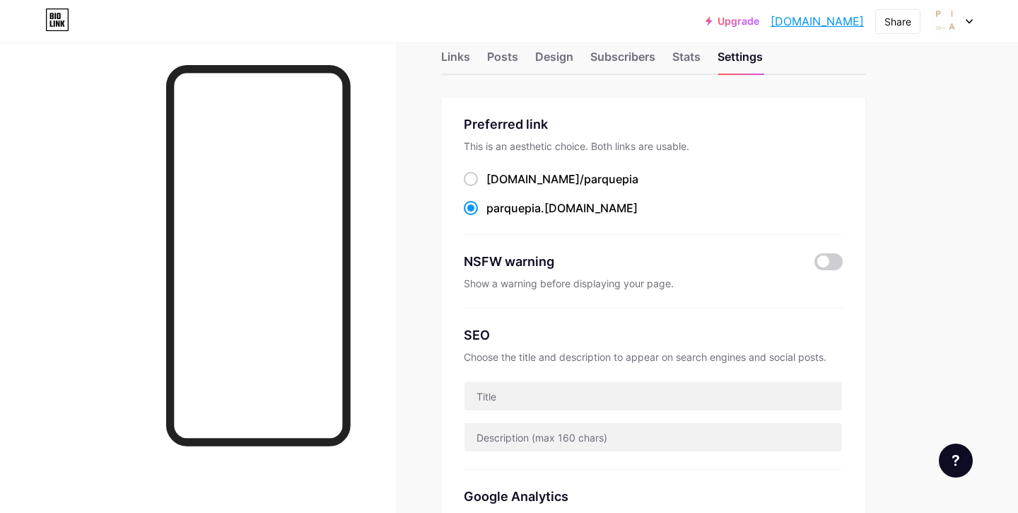
scroll to position [0, 0]
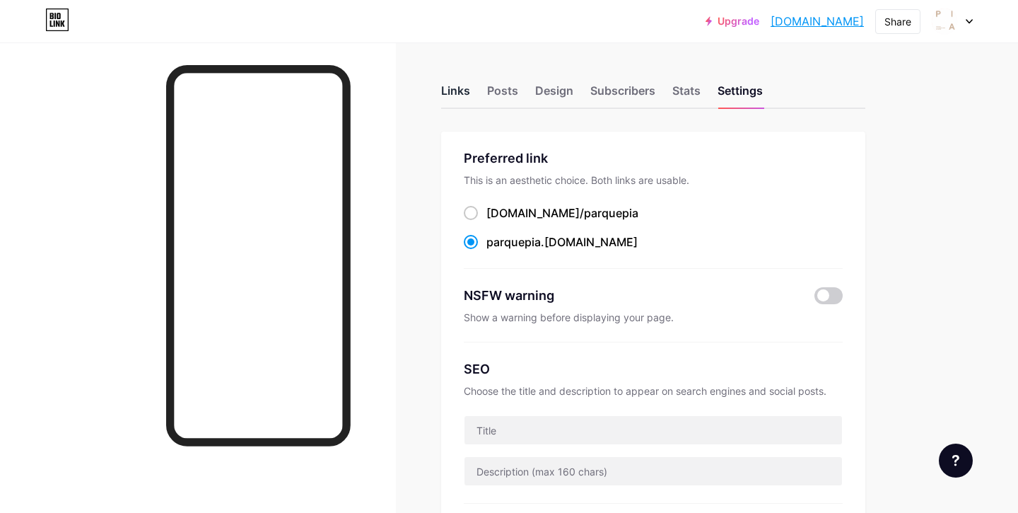
click at [452, 92] on div "Links" at bounding box center [455, 94] width 29 height 25
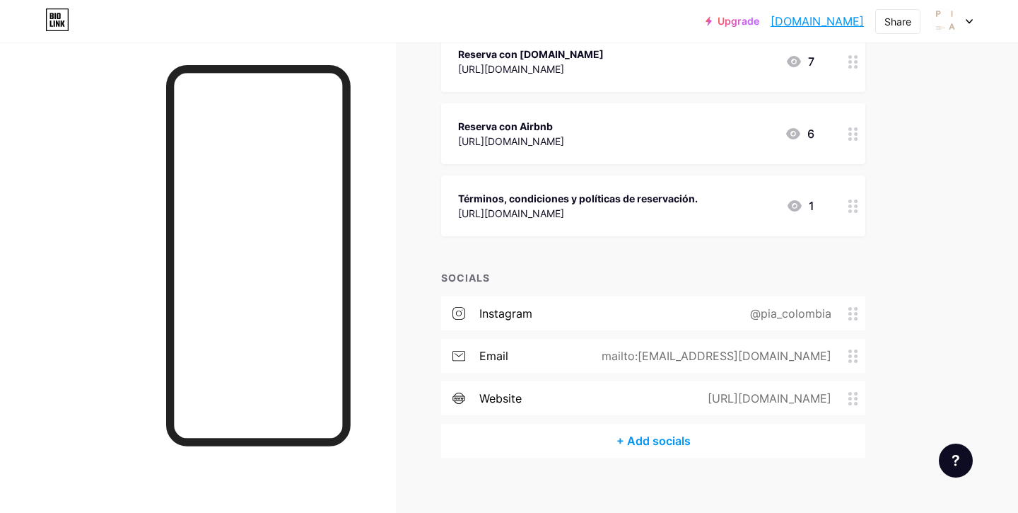
scroll to position [413, 0]
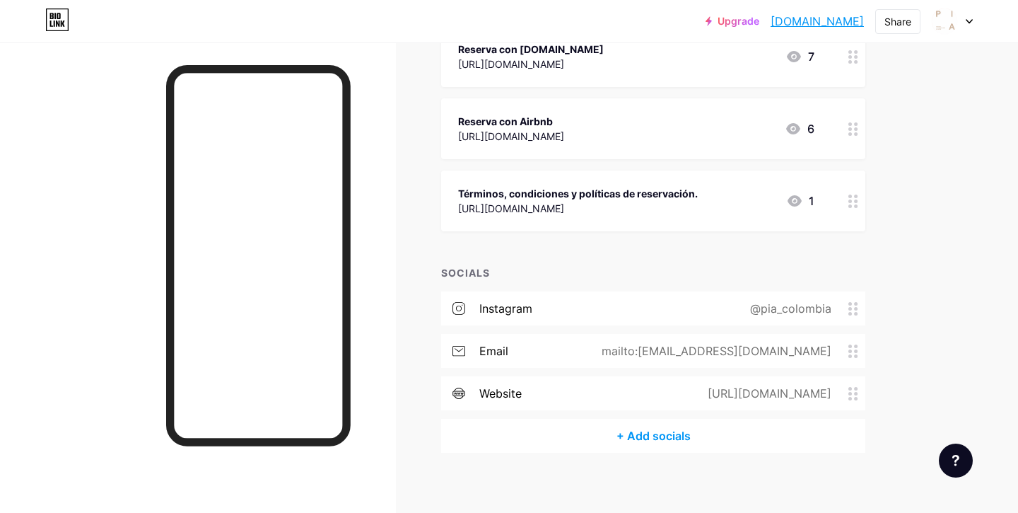
click at [669, 434] on div "+ Add socials" at bounding box center [653, 436] width 424 height 34
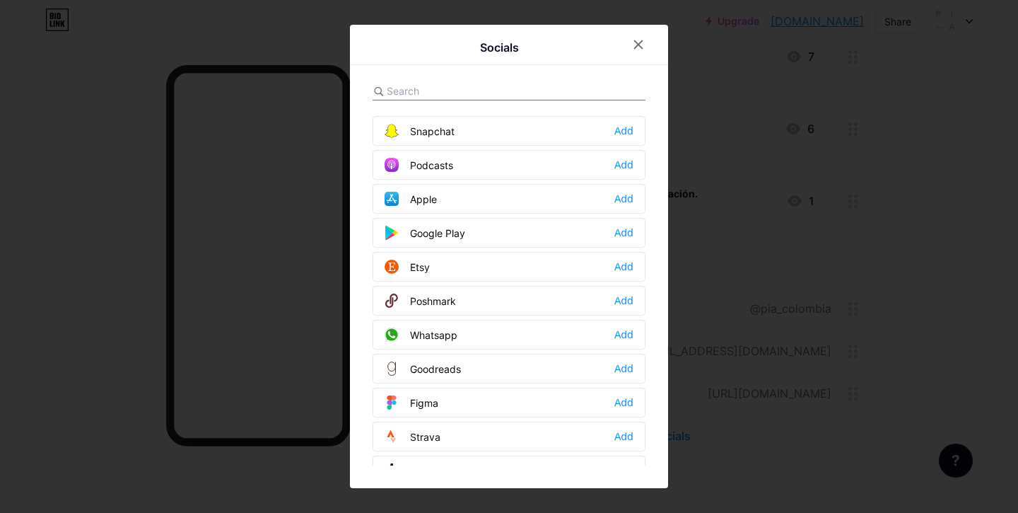
scroll to position [1015, 0]
click at [519, 333] on div "Whatsapp Add" at bounding box center [509, 334] width 273 height 30
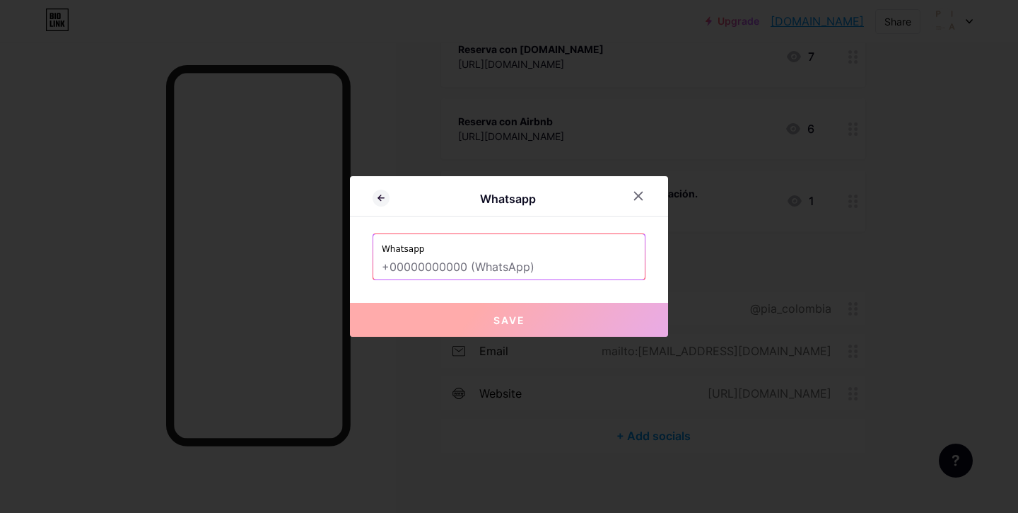
click at [456, 263] on input "text" at bounding box center [509, 267] width 255 height 24
type input "+"
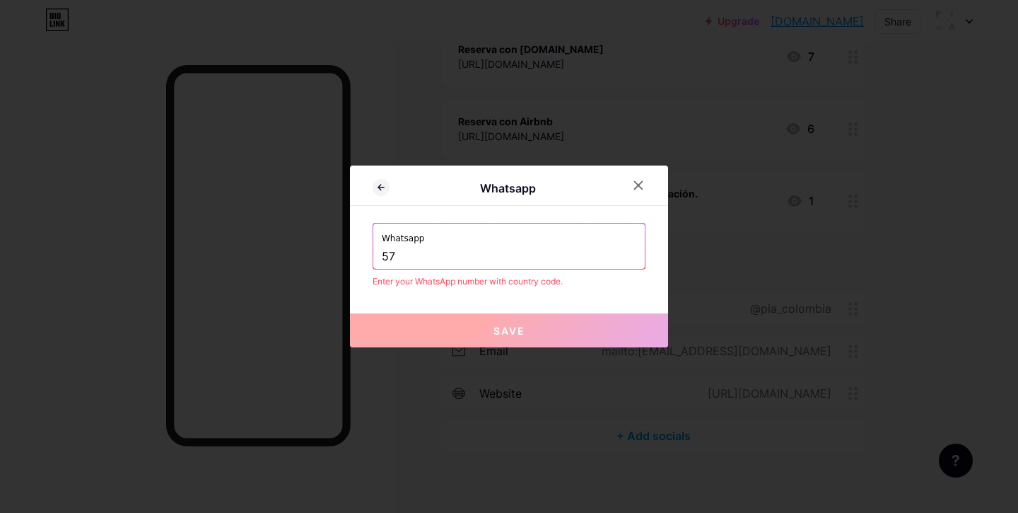
type input "57"
click at [641, 182] on icon at bounding box center [639, 186] width 8 height 8
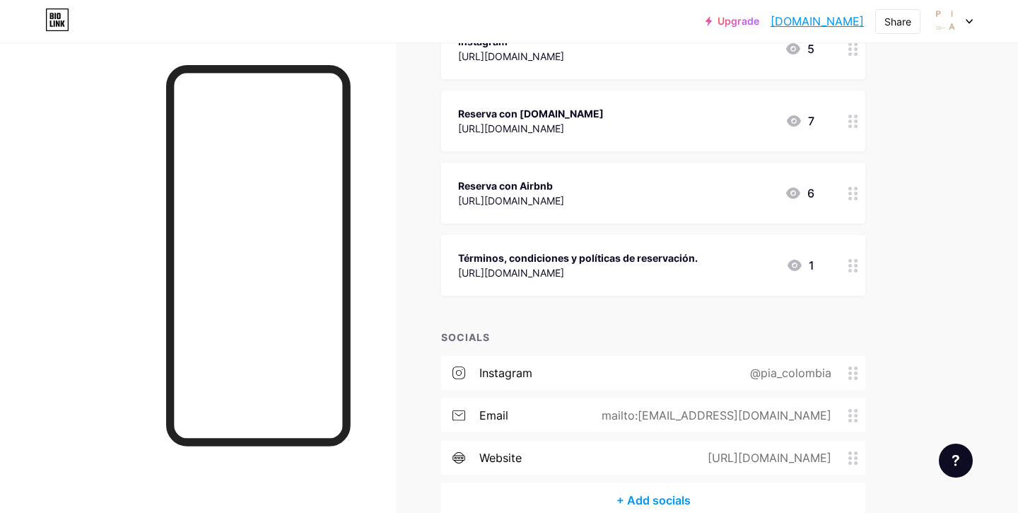
scroll to position [353, 0]
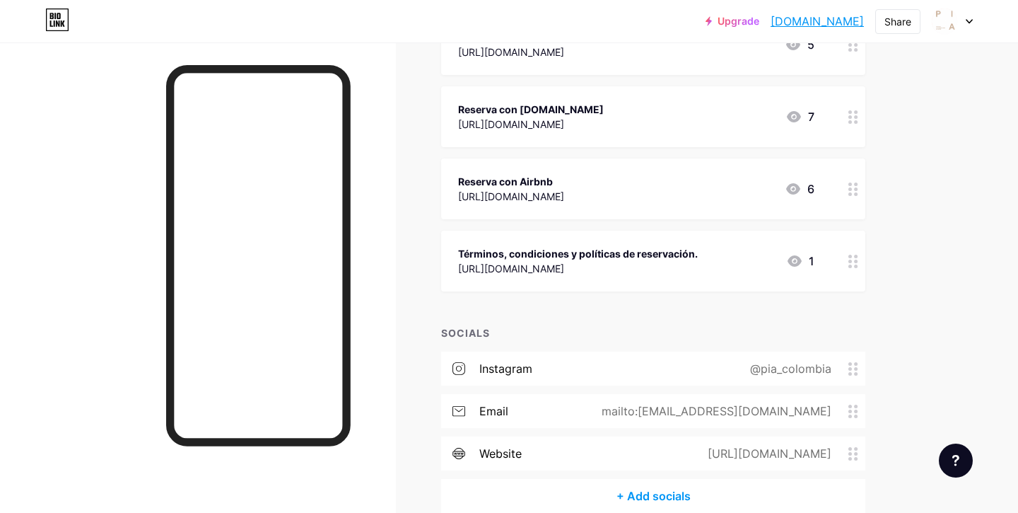
click at [653, 489] on div "+ Add socials" at bounding box center [653, 496] width 424 height 34
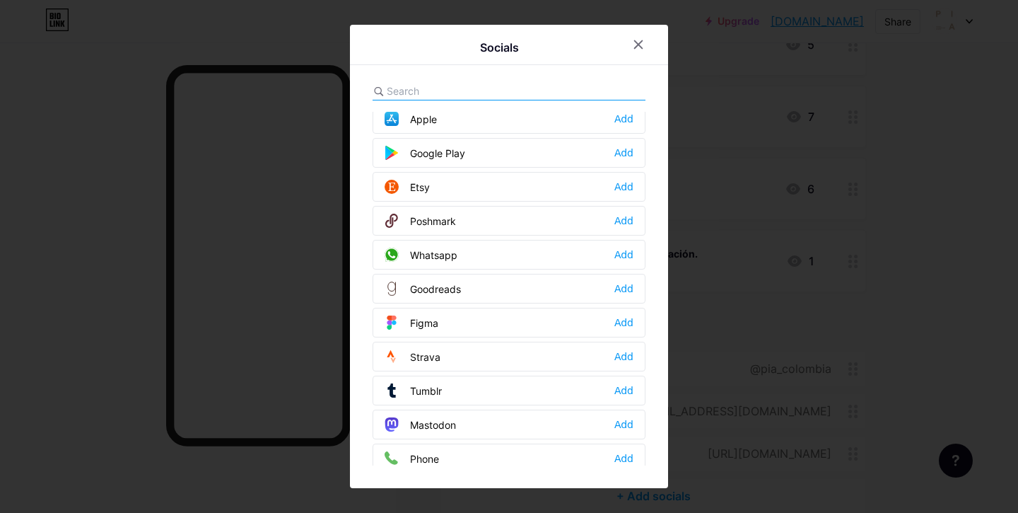
scroll to position [1083, 0]
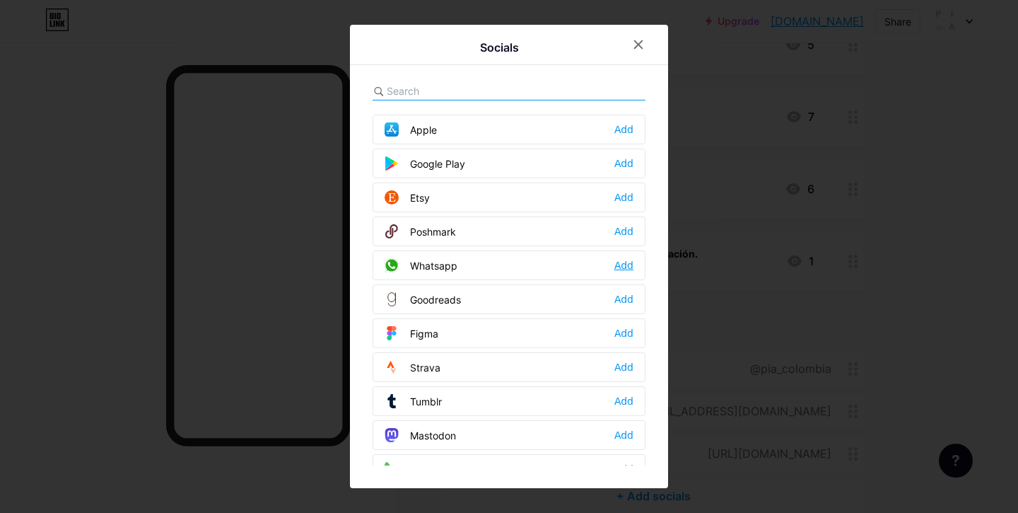
click at [617, 265] on div "Add" at bounding box center [623, 265] width 19 height 14
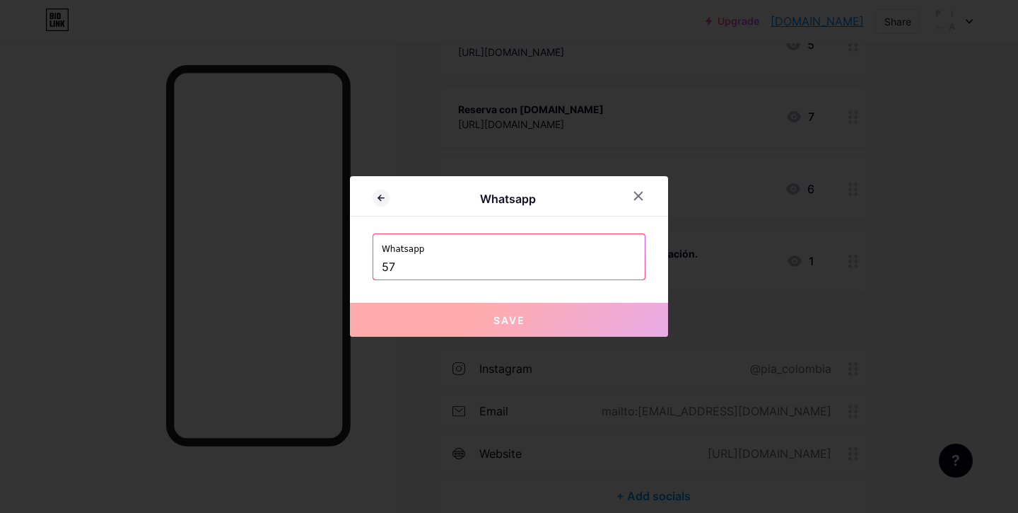
click at [552, 264] on input "57" at bounding box center [509, 267] width 255 height 24
paste input "57 314 544 0617"
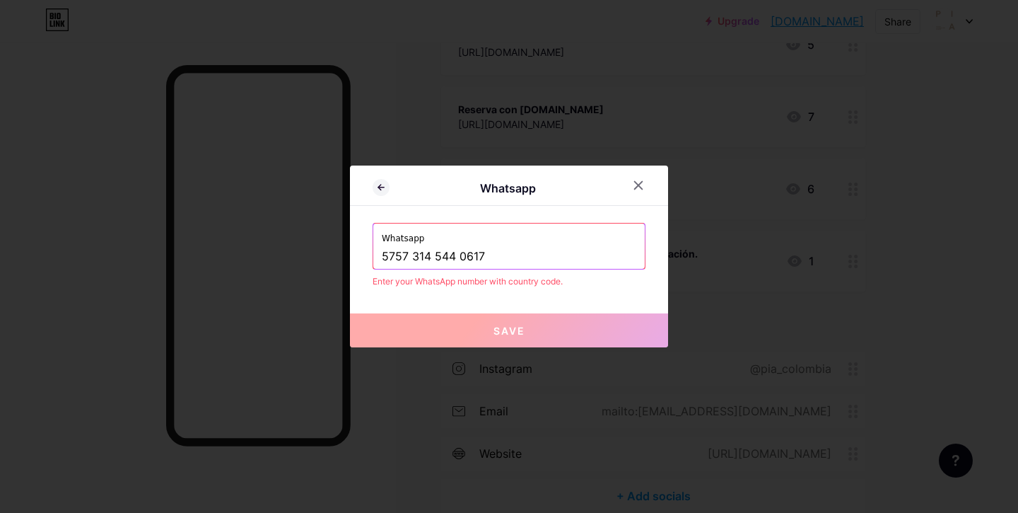
click at [411, 255] on input "5757 314 544 0617" at bounding box center [509, 257] width 255 height 24
click at [535, 298] on div "Whatsapp Whatsapp [PHONE_NUMBER] Enter your WhatsApp number with country code. …" at bounding box center [509, 256] width 318 height 182
click at [418, 256] on input "57314 544 0617" at bounding box center [509, 257] width 255 height 24
click at [439, 257] on input "57314544 0617" at bounding box center [509, 257] width 255 height 24
click at [617, 292] on div "Whatsapp Whatsapp 573145440617 Enter your WhatsApp number with country code. Sa…" at bounding box center [509, 256] width 318 height 182
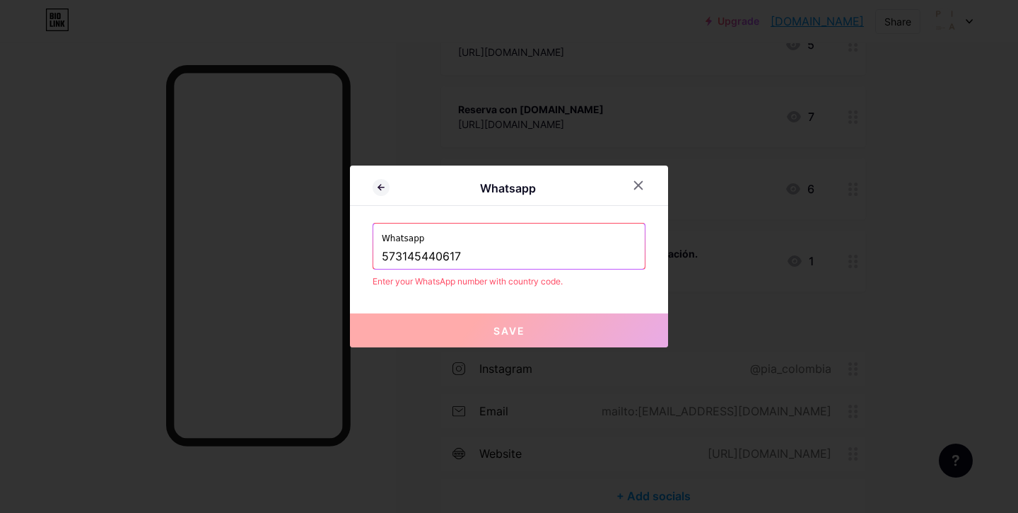
click at [559, 337] on button "Save" at bounding box center [509, 330] width 318 height 34
click at [394, 252] on input "573145440617" at bounding box center [509, 257] width 255 height 24
drag, startPoint x: 397, startPoint y: 256, endPoint x: 369, endPoint y: 250, distance: 28.1
click at [363, 255] on div "Whatsapp Whatsapp 573145440617 Enter your WhatsApp number with country code. Sa…" at bounding box center [509, 256] width 318 height 182
click at [491, 234] on label "Whatsapp" at bounding box center [509, 233] width 255 height 21
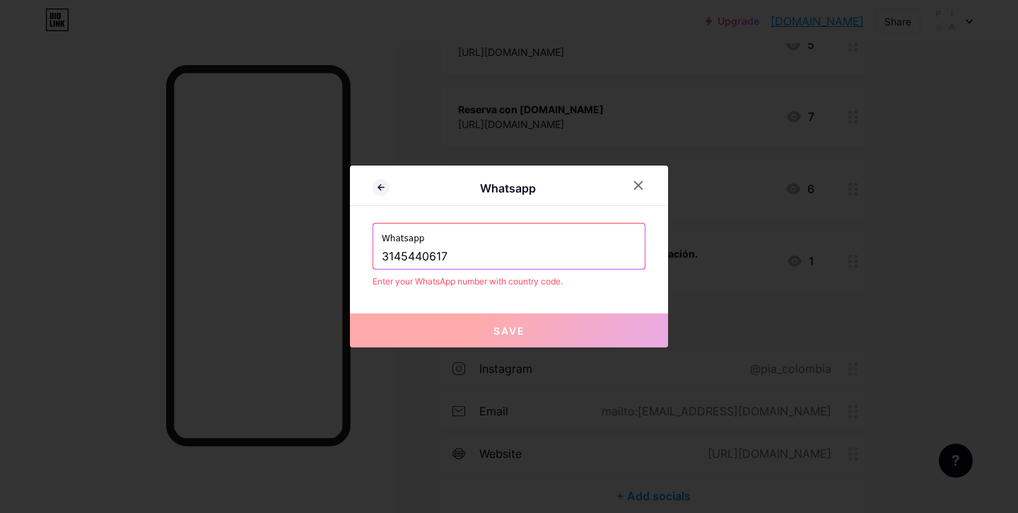
click at [378, 253] on div "Whatsapp [PHONE_NUMBER]" at bounding box center [508, 245] width 271 height 45
click at [385, 257] on input "3145440617" at bounding box center [509, 257] width 255 height 24
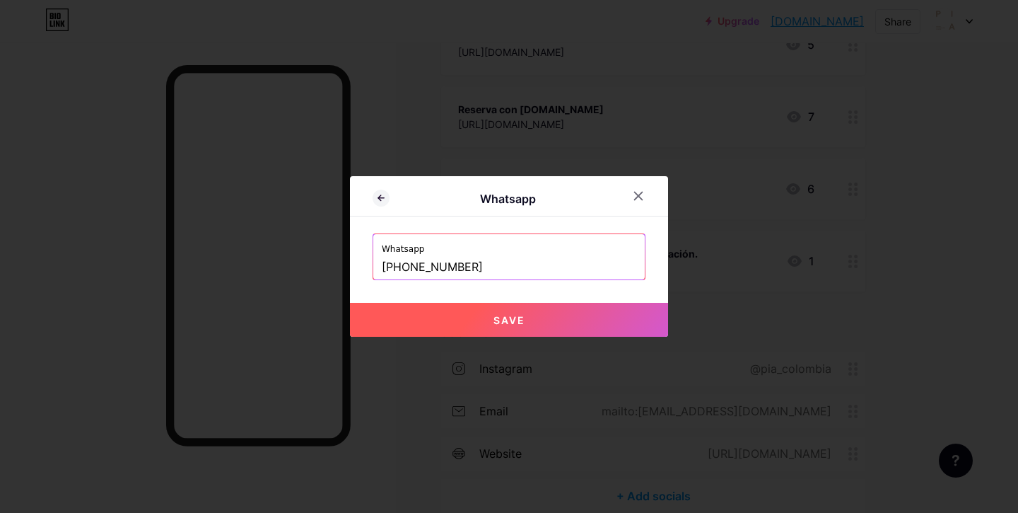
click at [501, 324] on span "Save" at bounding box center [509, 320] width 32 height 12
type input "[URL][DOMAIN_NAME][PHONE_NUMBER]"
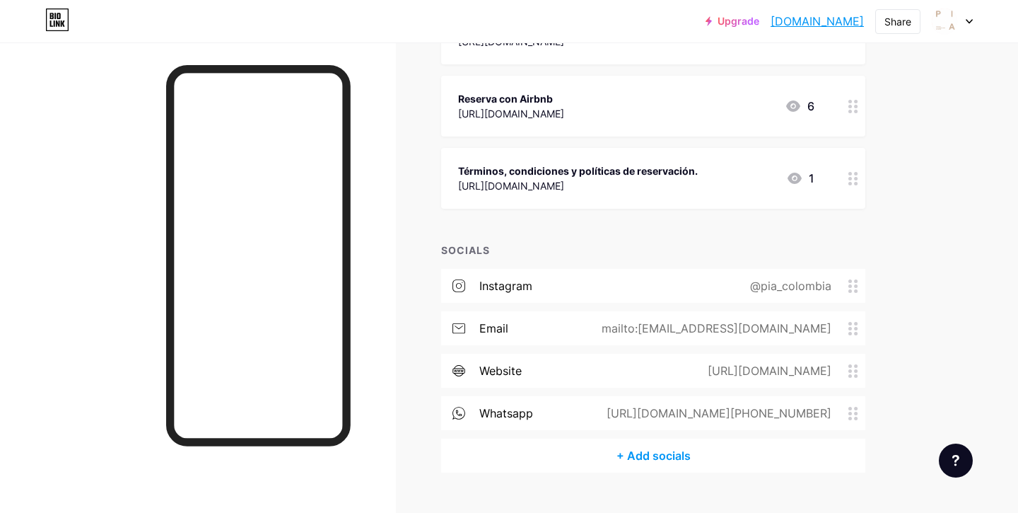
scroll to position [465, 0]
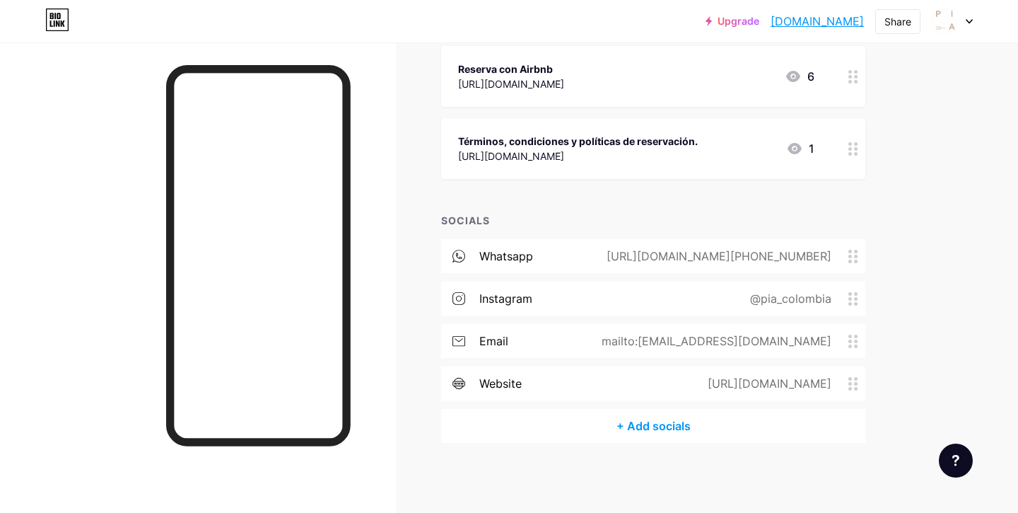
click at [852, 256] on icon at bounding box center [853, 256] width 10 height 13
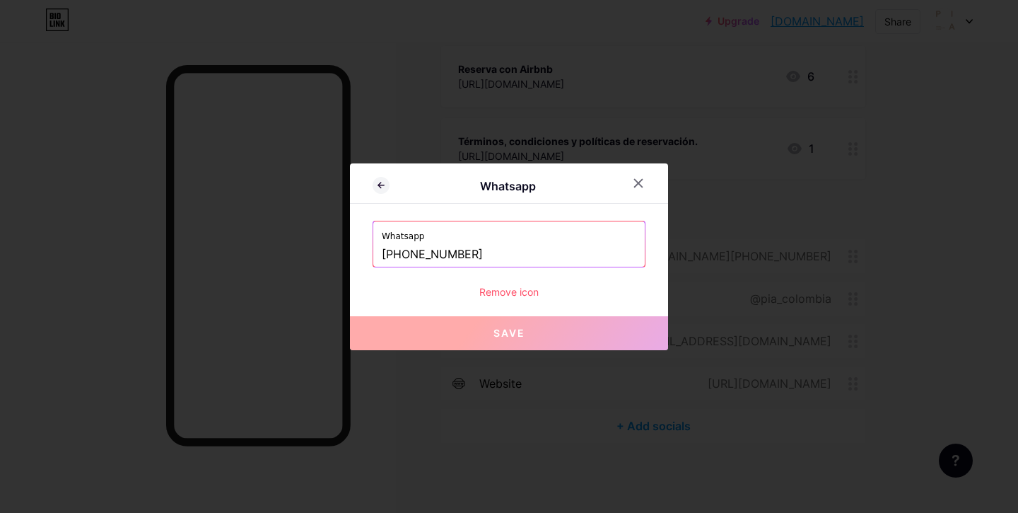
click at [559, 343] on button "Save" at bounding box center [509, 333] width 318 height 34
click at [519, 329] on span "Save" at bounding box center [509, 333] width 32 height 12
click at [641, 182] on icon at bounding box center [638, 182] width 11 height 11
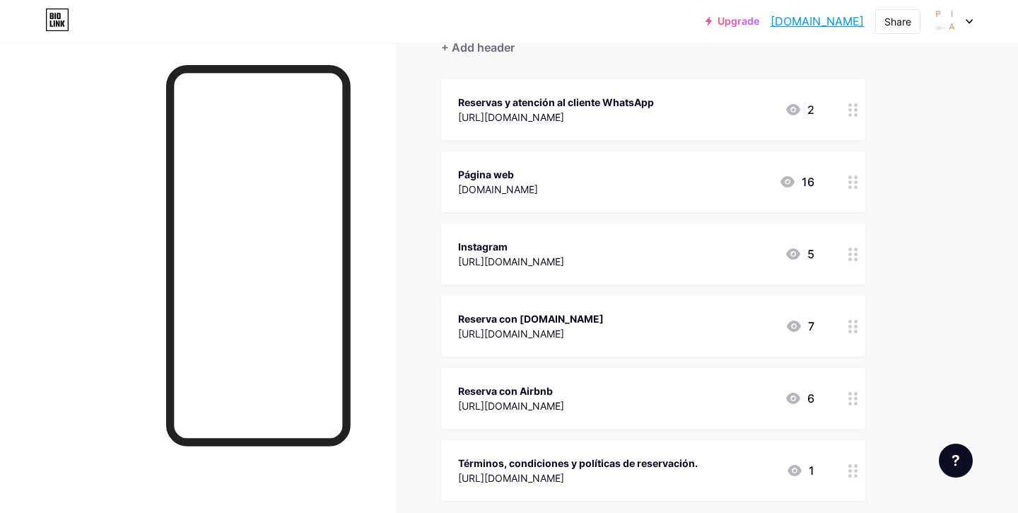
scroll to position [160, 0]
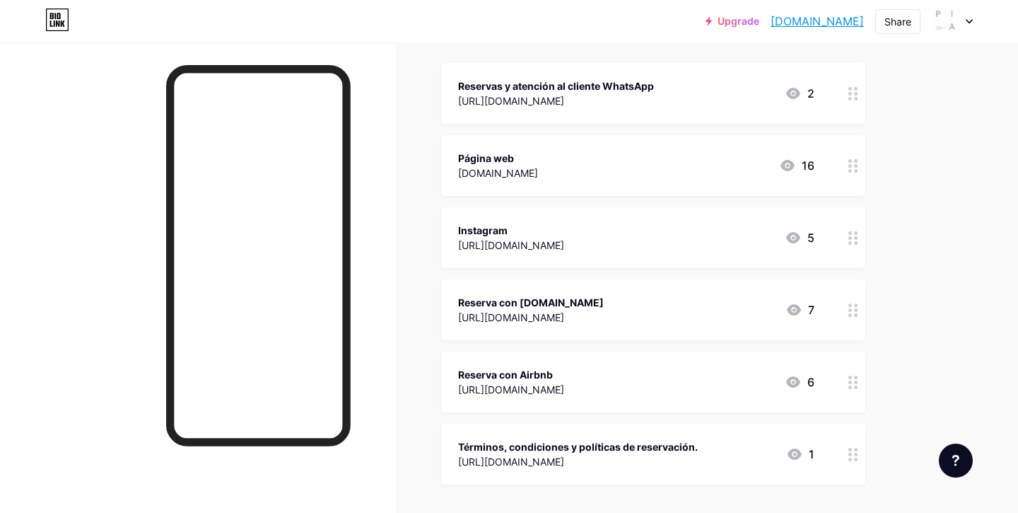
click at [691, 320] on div "Reserva con [DOMAIN_NAME] [URL][DOMAIN_NAME] 7" at bounding box center [636, 309] width 356 height 33
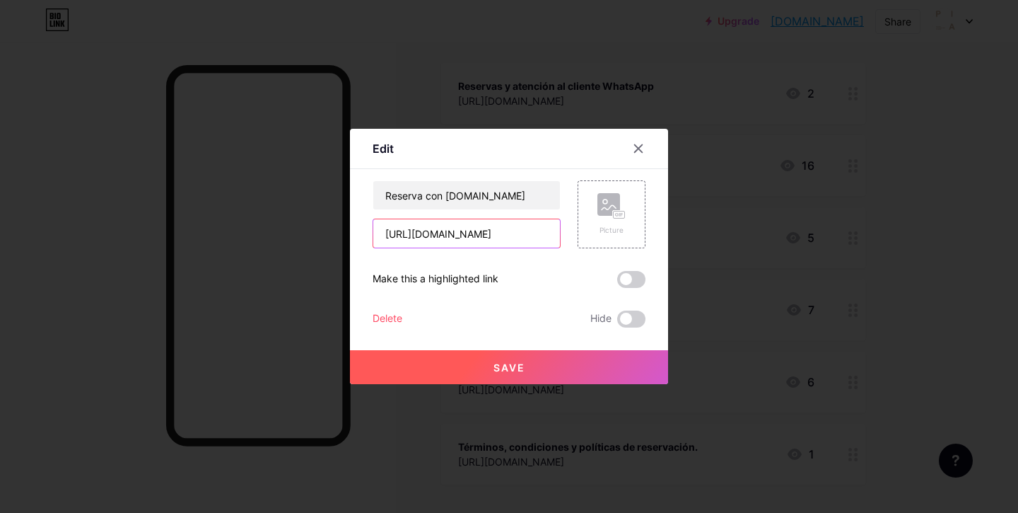
click at [470, 237] on input "[URL][DOMAIN_NAME]" at bounding box center [466, 233] width 187 height 28
click at [498, 237] on input "[URL][DOMAIN_NAME]" at bounding box center [466, 233] width 187 height 28
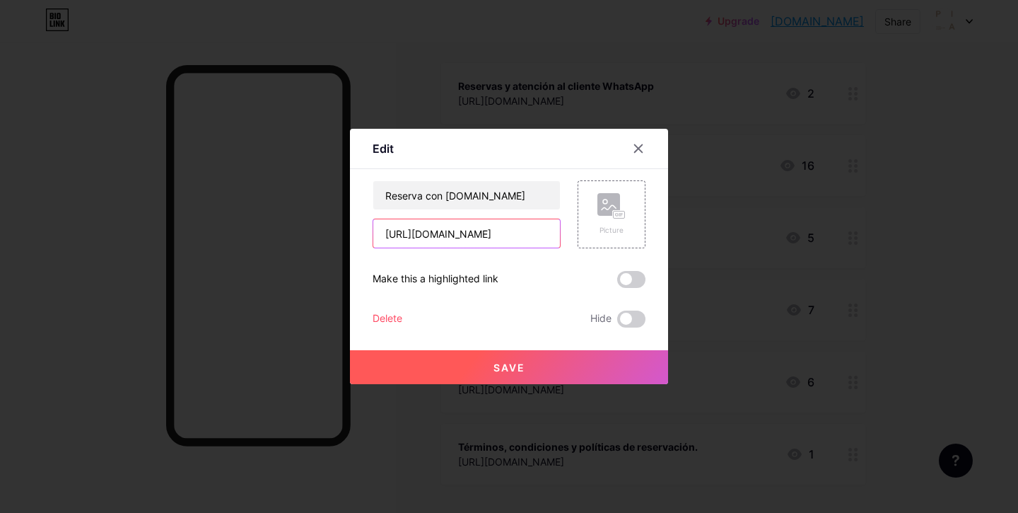
drag, startPoint x: 508, startPoint y: 237, endPoint x: 628, endPoint y: 250, distance: 120.9
click at [628, 250] on div "Reserva con [DOMAIN_NAME] [URL][DOMAIN_NAME] Picture Make this a highlighted li…" at bounding box center [509, 253] width 273 height 147
click at [514, 233] on input "[URL][DOMAIN_NAME]" at bounding box center [466, 233] width 187 height 28
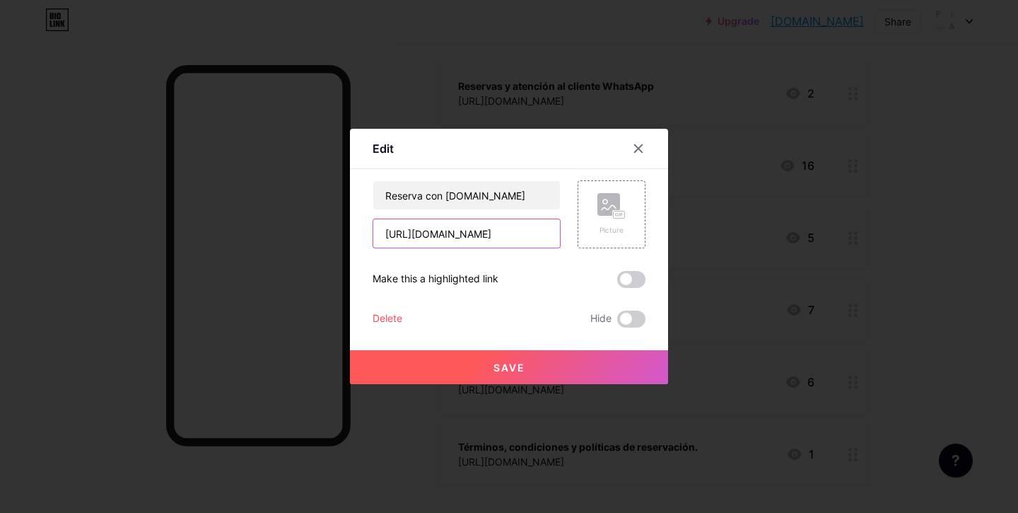
click at [514, 233] on input "[URL][DOMAIN_NAME]" at bounding box center [466, 233] width 187 height 28
paste input "hotel/co/pia-[GEOGRAPHIC_DATA]es.html?label=gen173bo-10CAsoMkIMcGlhLWNvbG9tYmlh…"
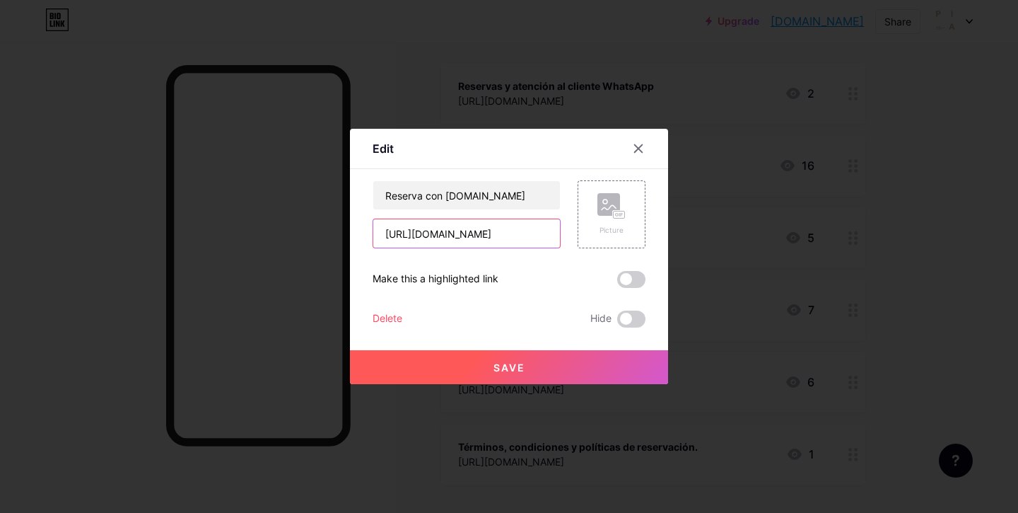
type input "[URL][DOMAIN_NAME]"
click at [580, 367] on button "Save" at bounding box center [509, 367] width 318 height 34
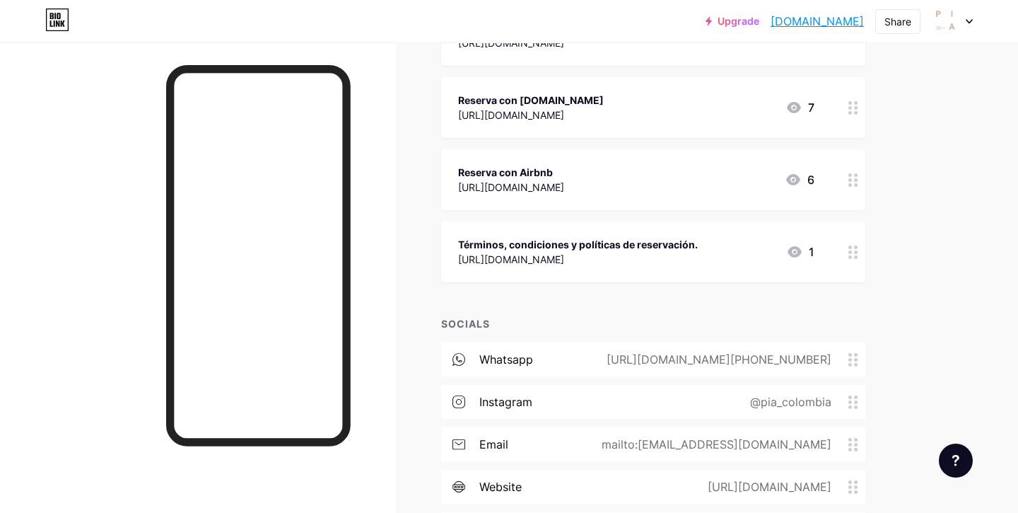
scroll to position [282, 0]
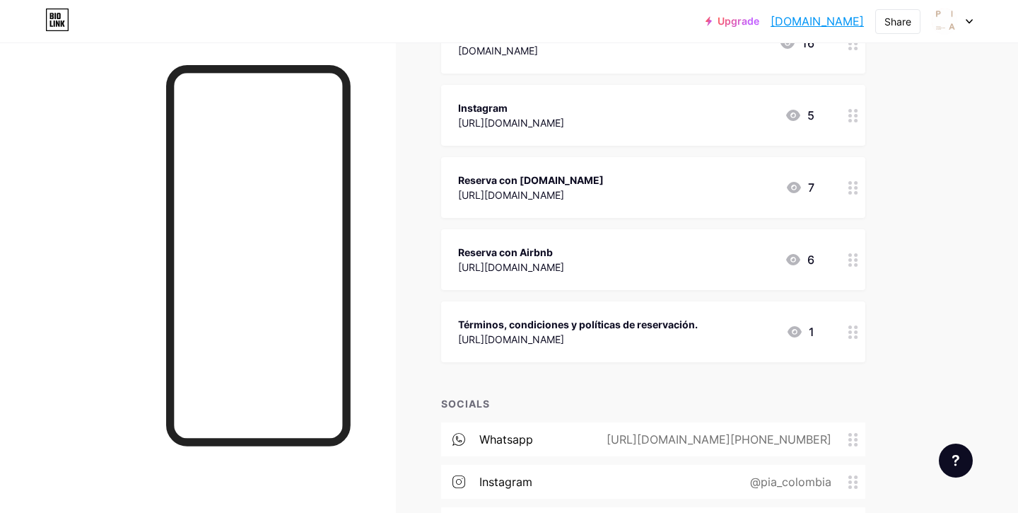
click at [564, 264] on div "[URL][DOMAIN_NAME]" at bounding box center [511, 266] width 106 height 15
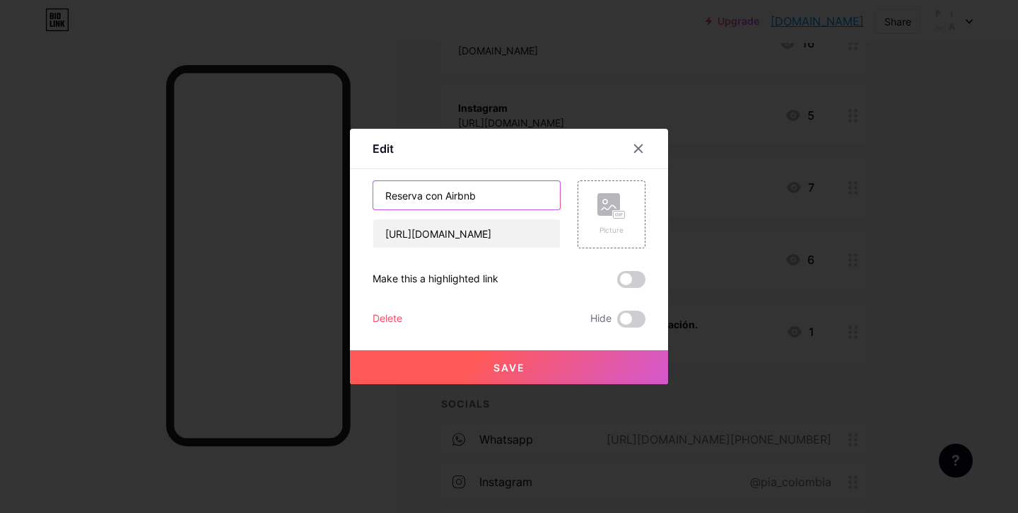
click at [498, 205] on input "Reserva con Airbnb" at bounding box center [466, 195] width 187 height 28
drag, startPoint x: 496, startPoint y: 194, endPoint x: 426, endPoint y: 199, distance: 70.8
click at [426, 199] on input "Reserva con Airbnb" at bounding box center [466, 195] width 187 height 28
type input "Reserva directa por web"
click at [436, 237] on input "[URL][DOMAIN_NAME]" at bounding box center [466, 233] width 187 height 28
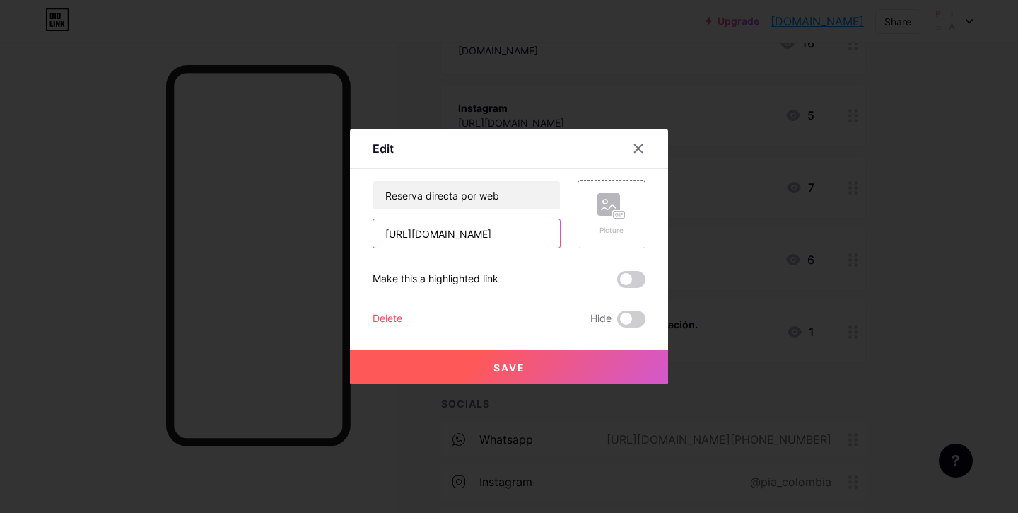
click at [436, 237] on input "[URL][DOMAIN_NAME]" at bounding box center [466, 233] width 187 height 28
click at [638, 146] on icon at bounding box center [638, 148] width 11 height 11
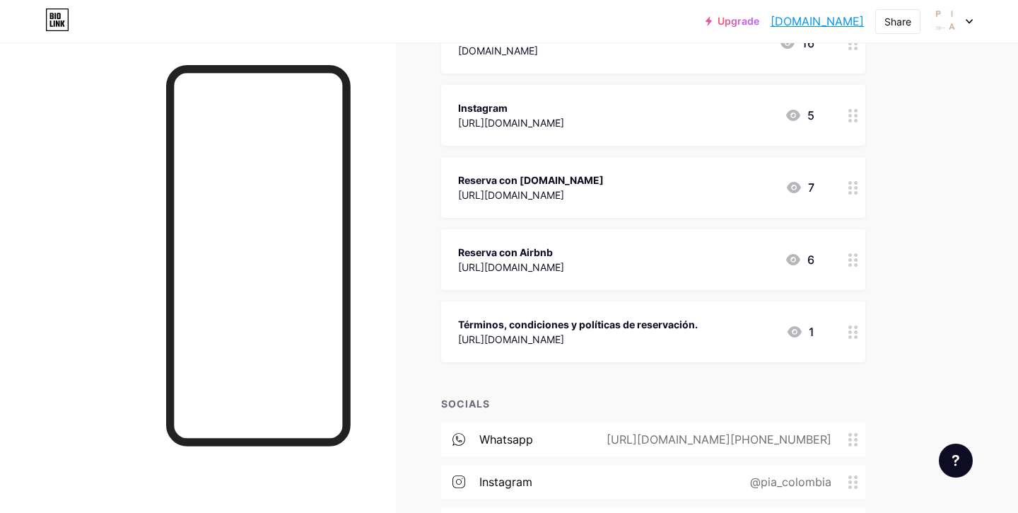
click at [853, 259] on icon at bounding box center [853, 259] width 10 height 13
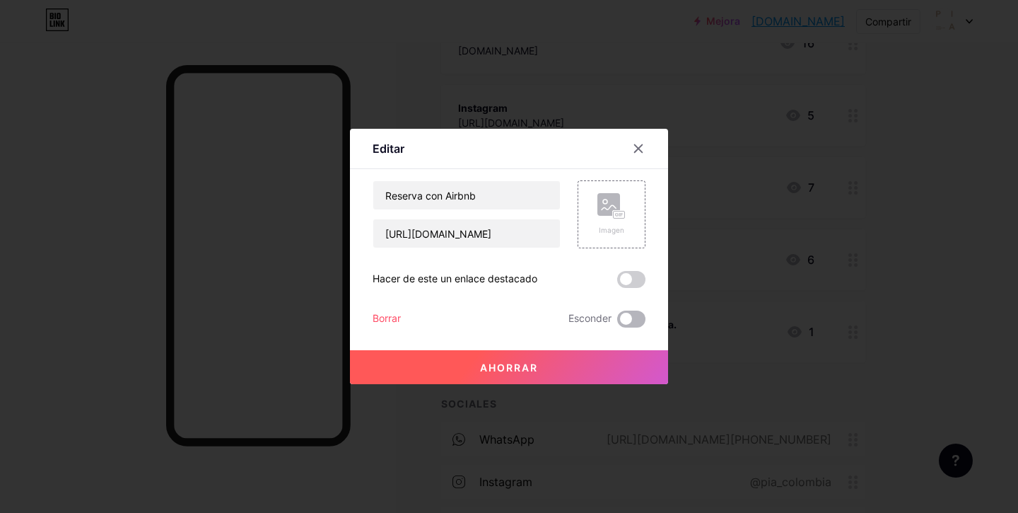
click at [627, 317] on span at bounding box center [631, 318] width 28 height 17
click at [617, 322] on input "checkbox" at bounding box center [617, 322] width 0 height 0
click at [575, 356] on button "Ahorrar" at bounding box center [509, 367] width 318 height 34
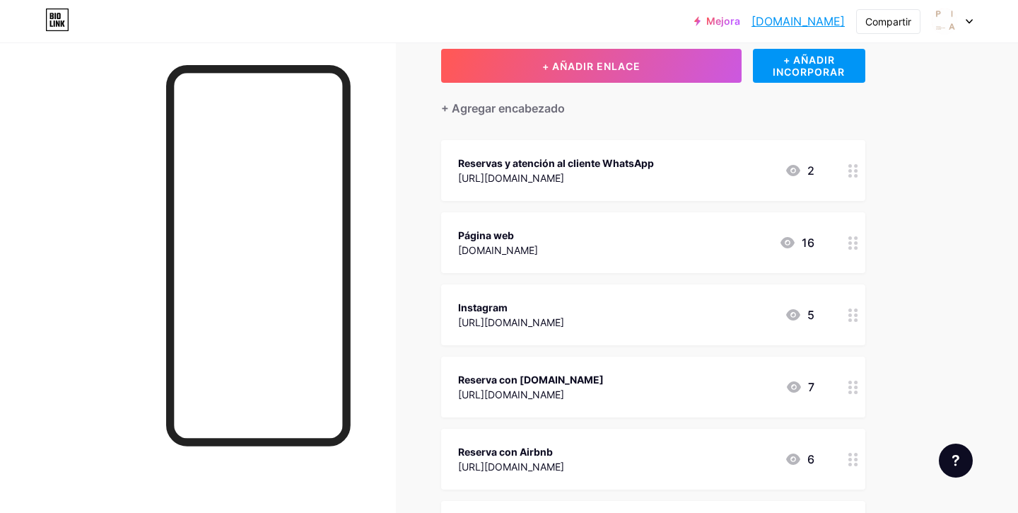
scroll to position [81, 0]
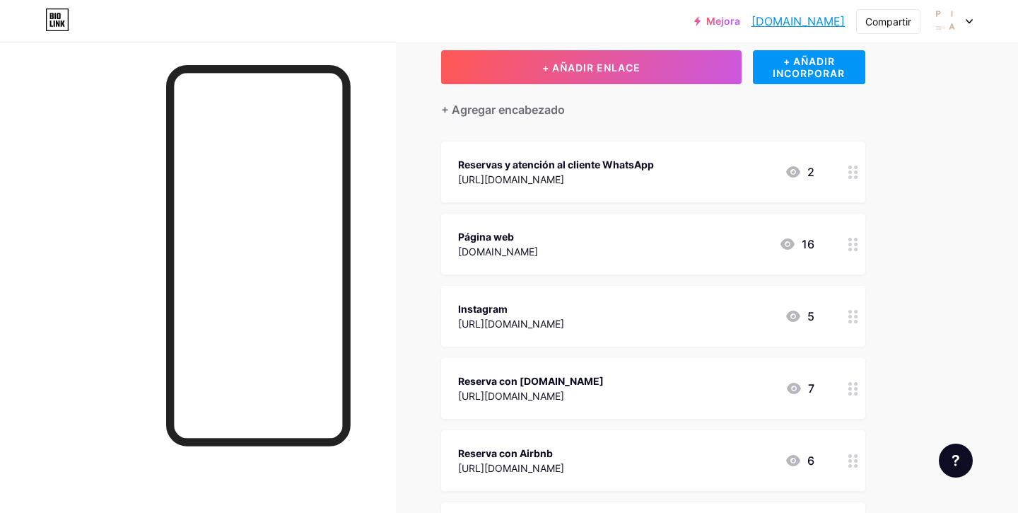
click at [757, 165] on div "Reservas y atención al cliente WhatsApp [URL][DOMAIN_NAME] 2" at bounding box center [636, 172] width 356 height 33
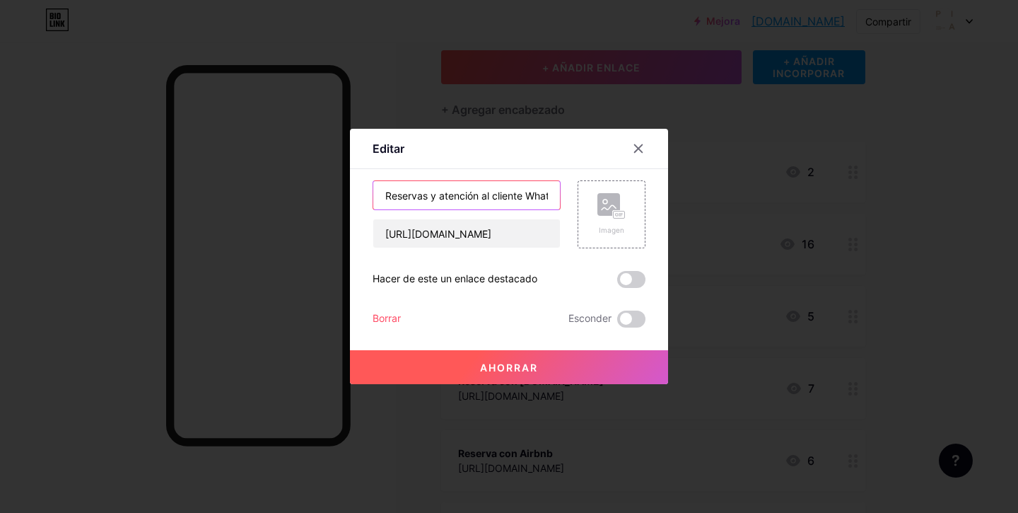
drag, startPoint x: 527, startPoint y: 197, endPoint x: 433, endPoint y: 198, distance: 94.7
click at [433, 198] on input "Reservas y atención al cliente WhatsApp" at bounding box center [466, 195] width 187 height 28
type input "Reservas WhatsApp"
click at [501, 375] on button "Ahorrar" at bounding box center [509, 367] width 318 height 34
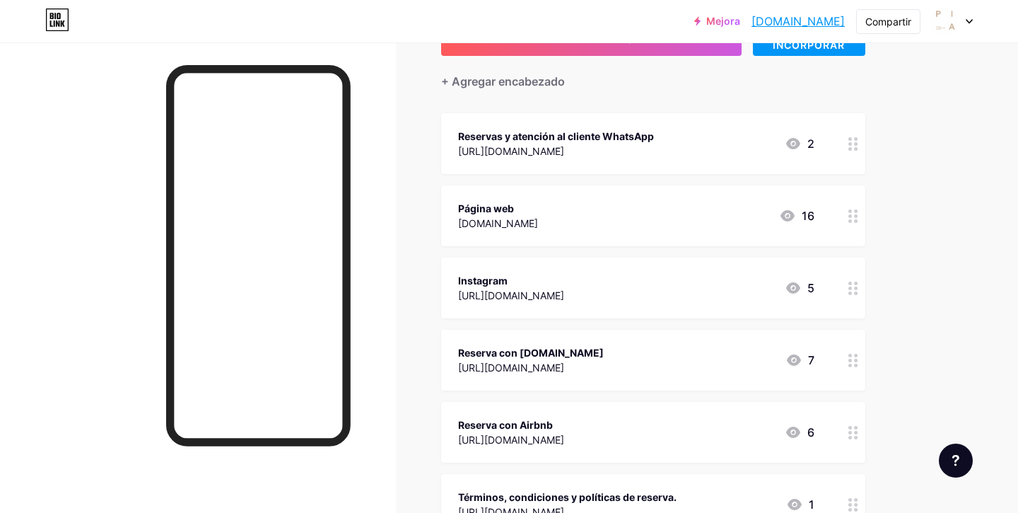
scroll to position [123, 0]
